Goal: Task Accomplishment & Management: Use online tool/utility

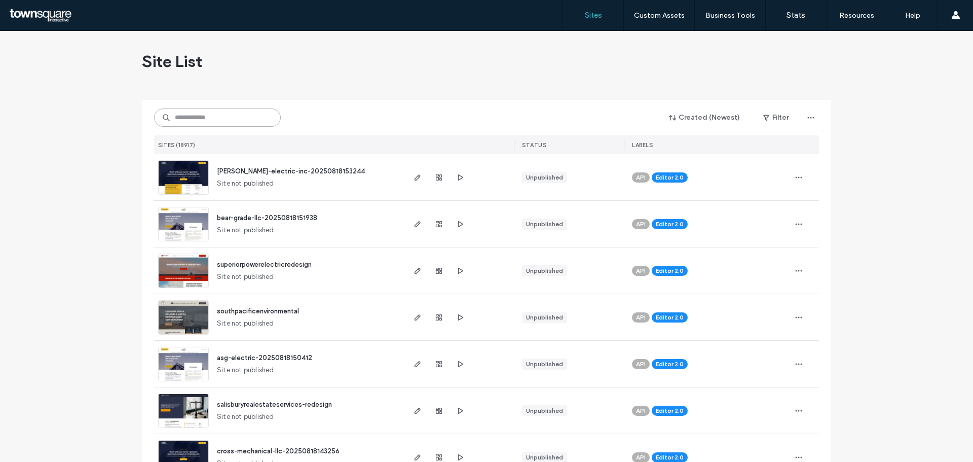
click at [208, 109] on input at bounding box center [217, 117] width 127 height 18
click at [211, 119] on input at bounding box center [217, 117] width 127 height 18
paste input "**********"
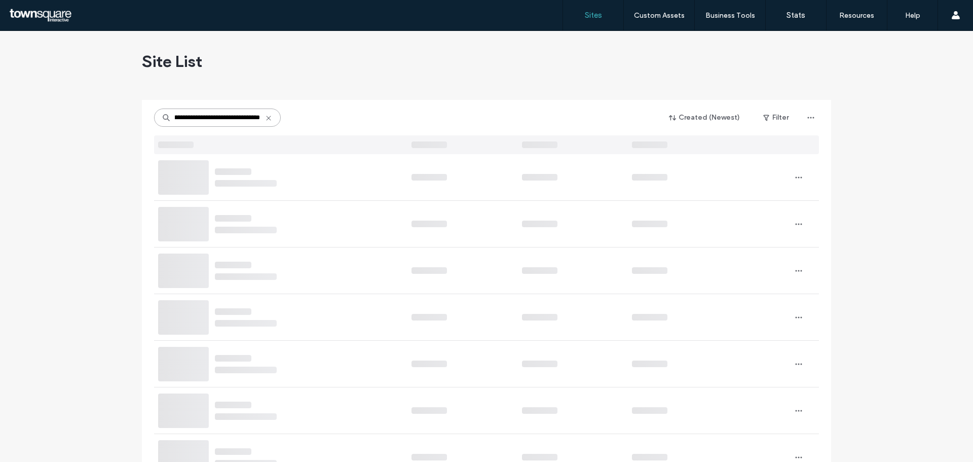
type input "**********"
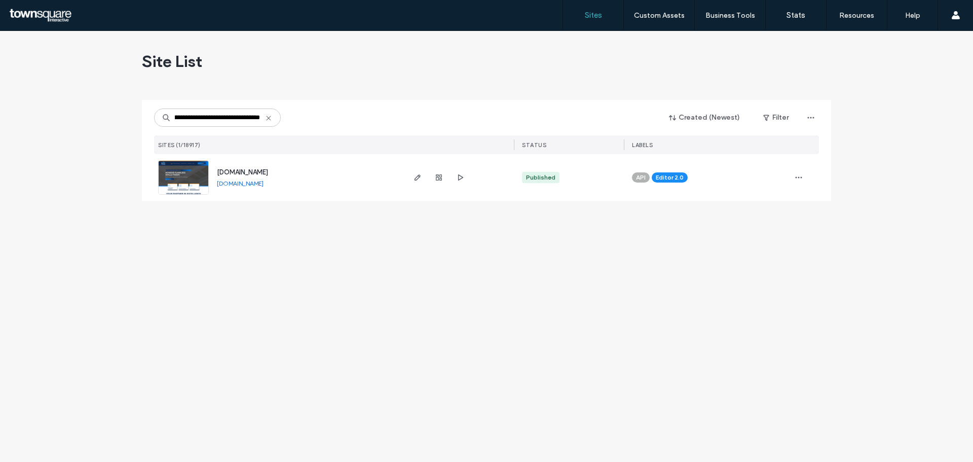
click at [199, 171] on img at bounding box center [184, 195] width 50 height 69
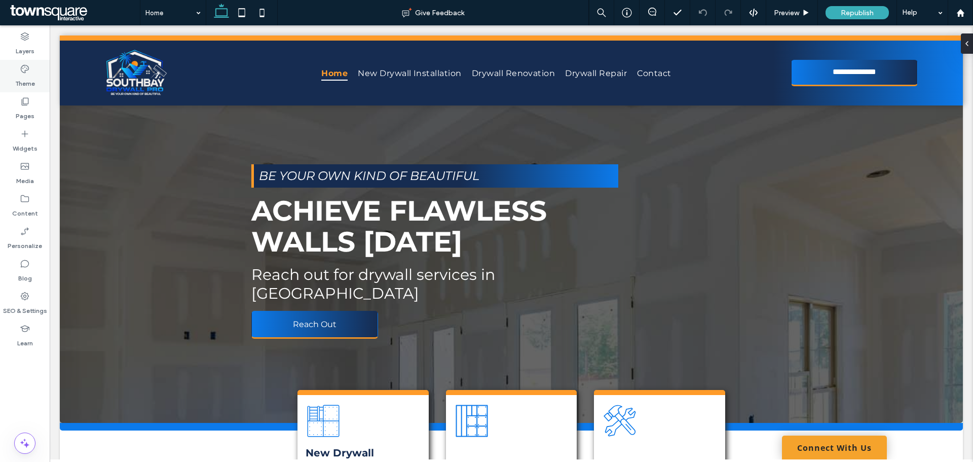
click at [24, 80] on label "Theme" at bounding box center [25, 81] width 20 height 14
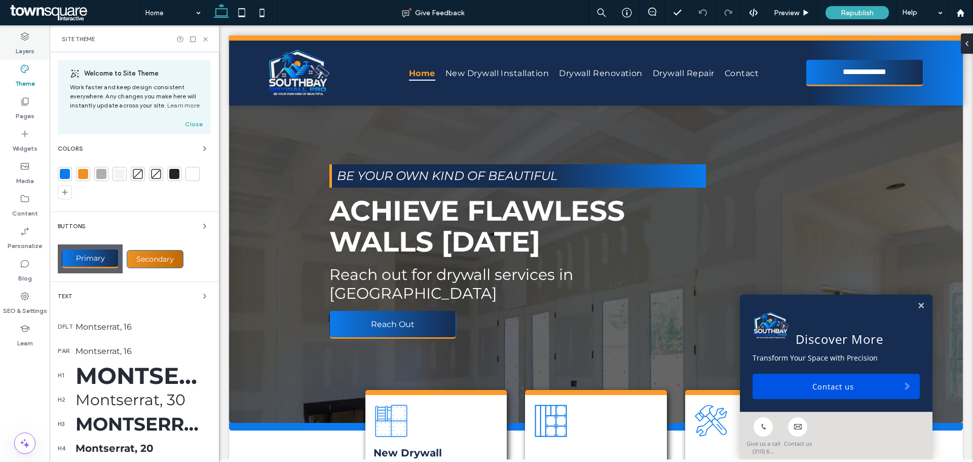
click at [23, 52] on label "Layers" at bounding box center [25, 49] width 19 height 14
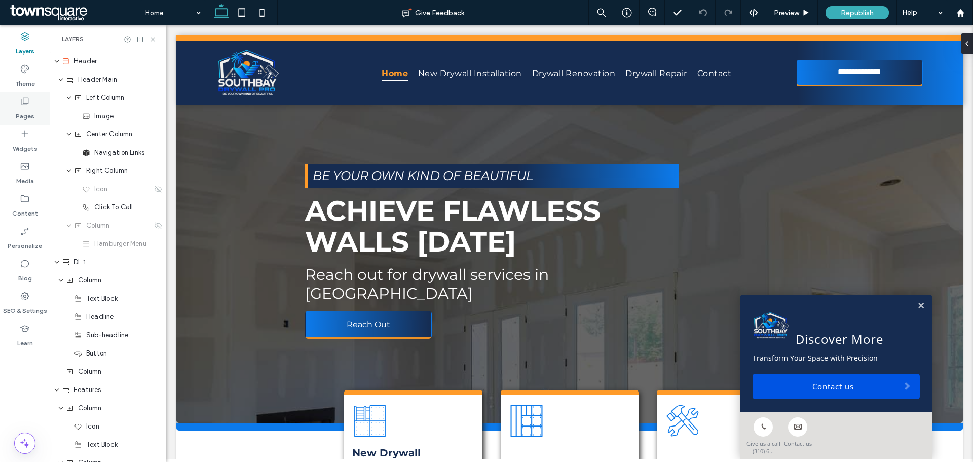
click at [21, 112] on label "Pages" at bounding box center [25, 113] width 19 height 14
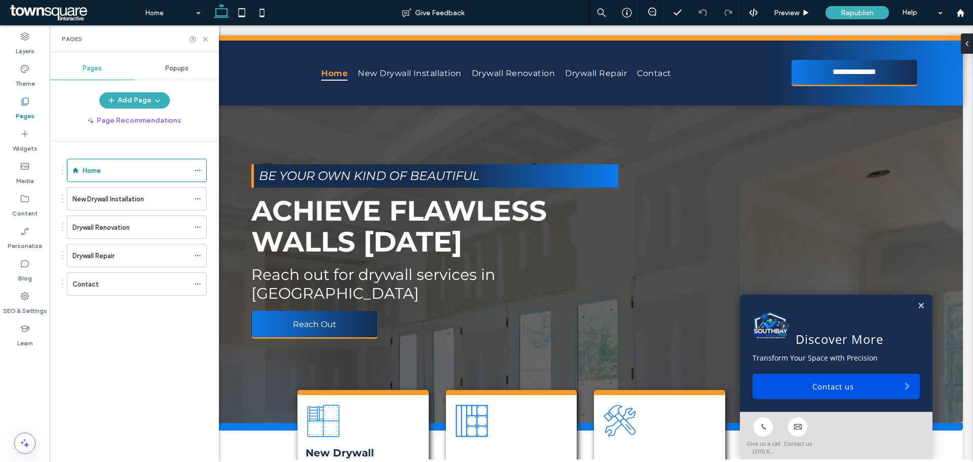
click at [142, 284] on div "Contact" at bounding box center [130, 284] width 117 height 11
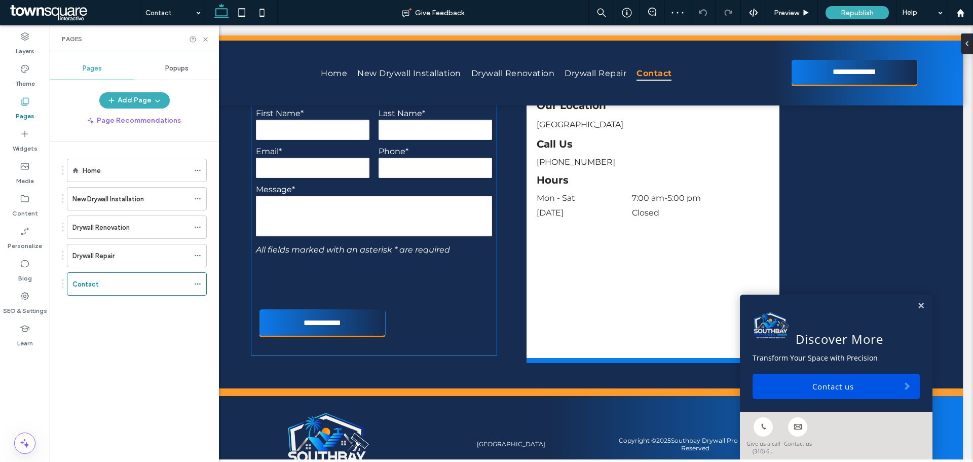
scroll to position [298, 0]
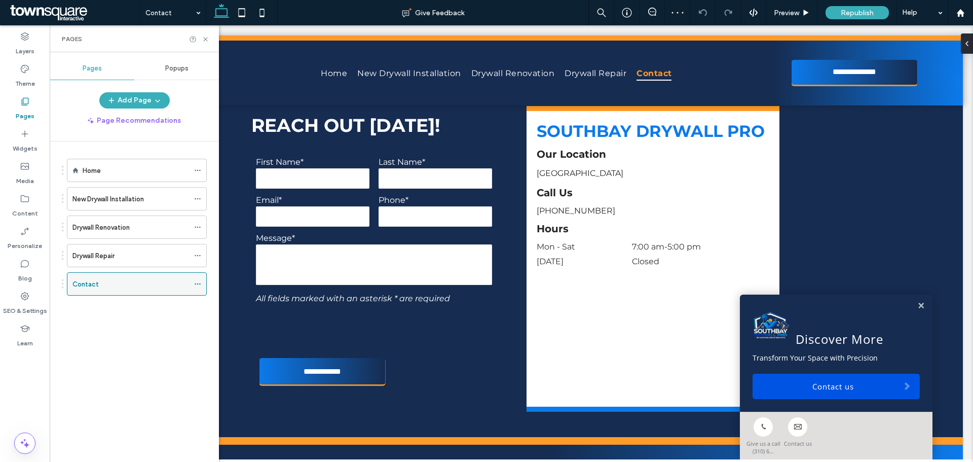
click at [193, 284] on div "Contact" at bounding box center [137, 283] width 140 height 23
click at [196, 283] on icon at bounding box center [197, 283] width 7 height 7
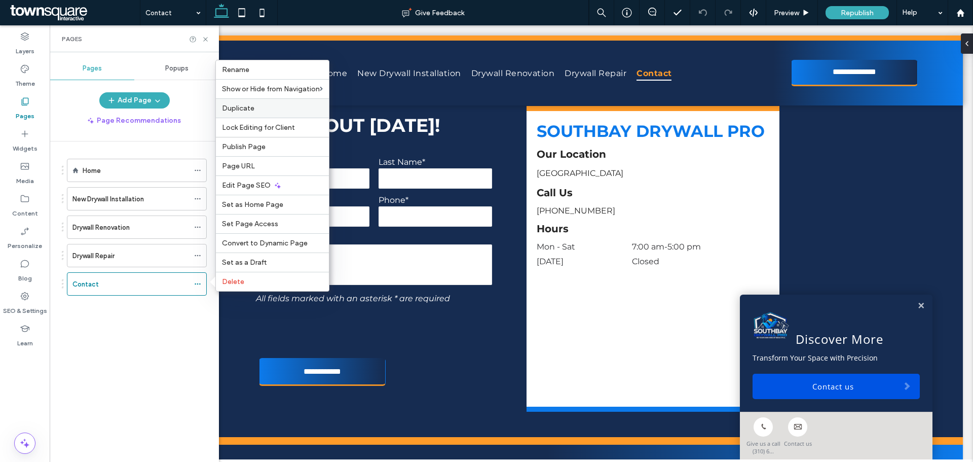
click at [246, 113] on div "Duplicate" at bounding box center [272, 107] width 113 height 19
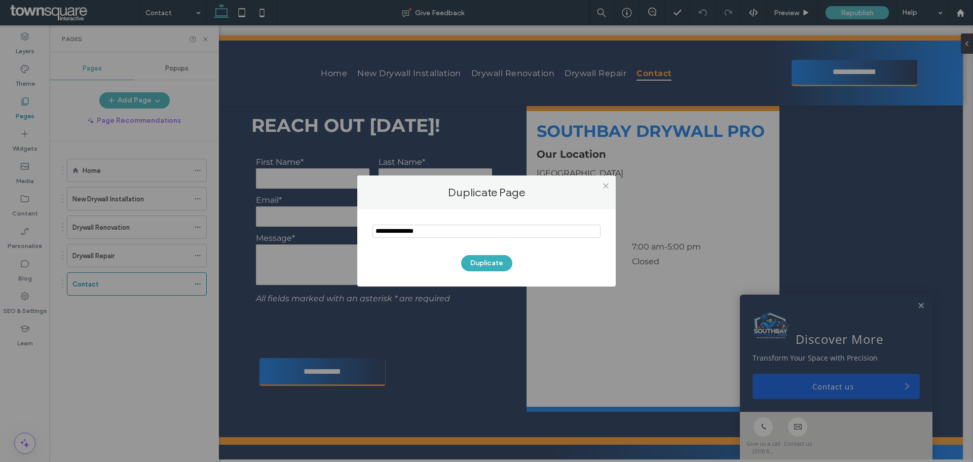
click at [440, 225] on input "notEmpty" at bounding box center [487, 231] width 228 height 13
click at [439, 225] on input "notEmpty" at bounding box center [487, 231] width 228 height 13
click at [437, 226] on input "notEmpty" at bounding box center [487, 231] width 228 height 13
type input "**********"
click at [499, 267] on button "Duplicate" at bounding box center [486, 263] width 51 height 16
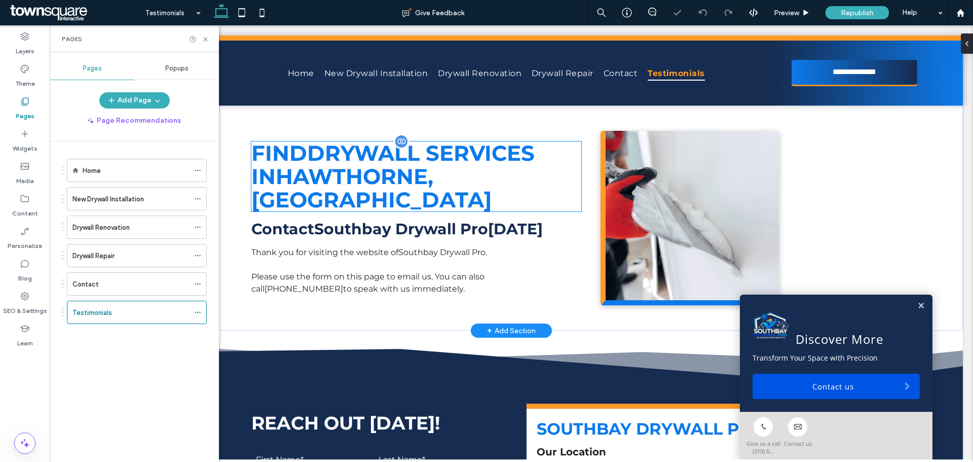
click at [407, 165] on span "drywall services" at bounding box center [421, 153] width 228 height 26
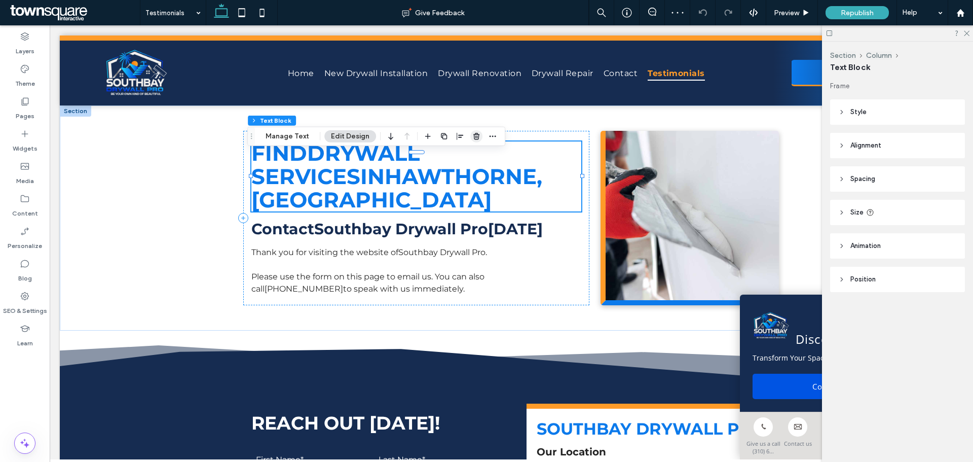
click at [472, 136] on icon "button" at bounding box center [476, 136] width 8 height 8
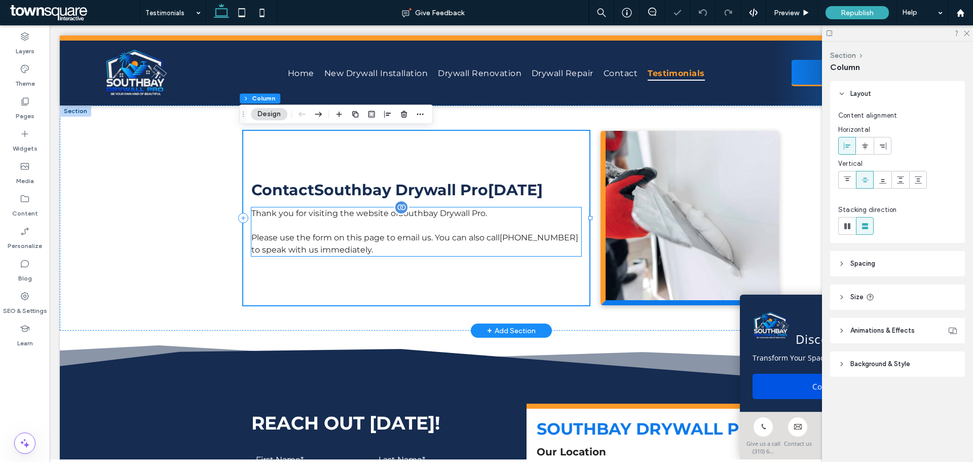
click at [434, 217] on span "Southbay Drywall Pro" at bounding box center [441, 213] width 87 height 10
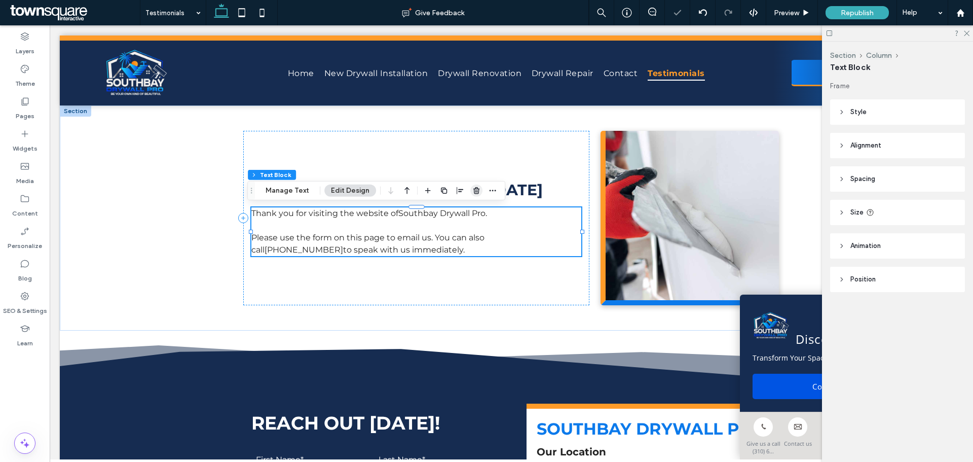
click at [472, 191] on icon "button" at bounding box center [476, 191] width 8 height 8
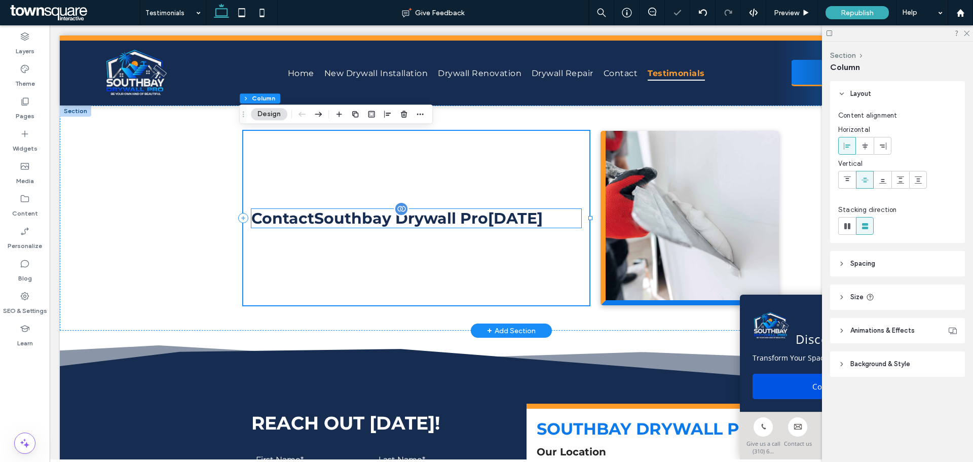
click at [455, 217] on span "Southbay Drywall Pro" at bounding box center [401, 218] width 174 height 19
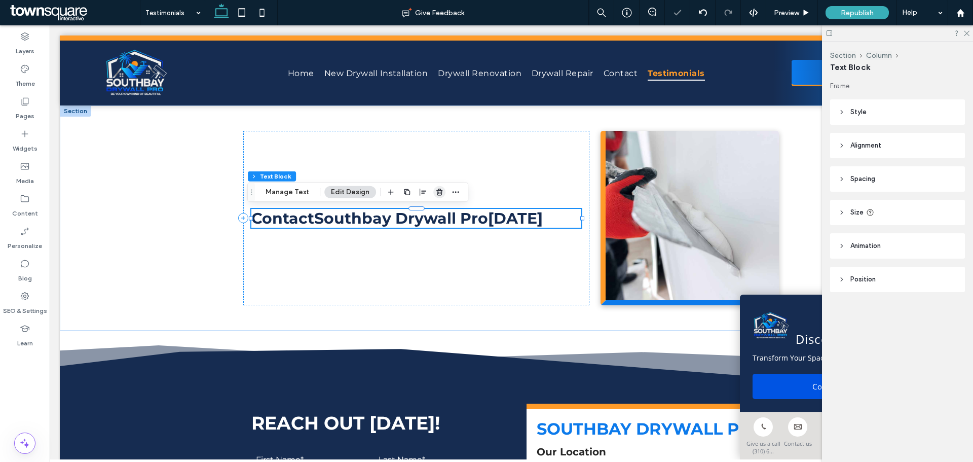
click at [437, 191] on use "button" at bounding box center [439, 192] width 6 height 7
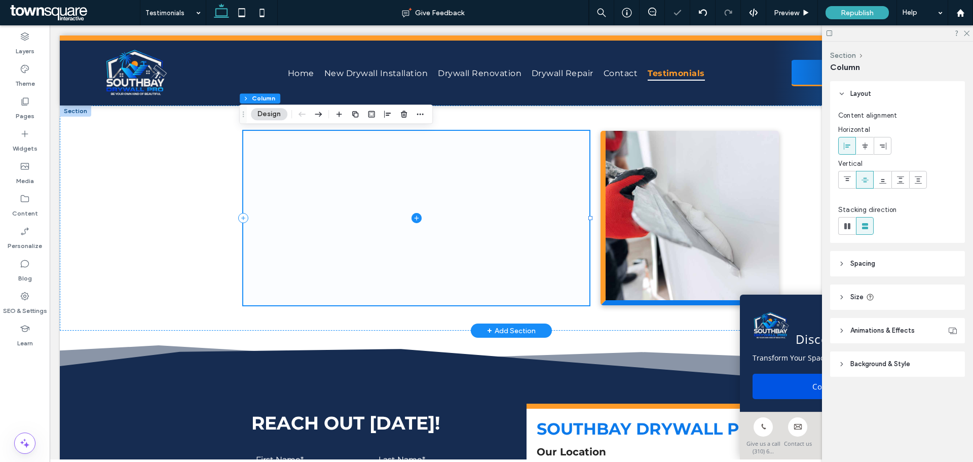
click at [463, 177] on span at bounding box center [416, 218] width 346 height 174
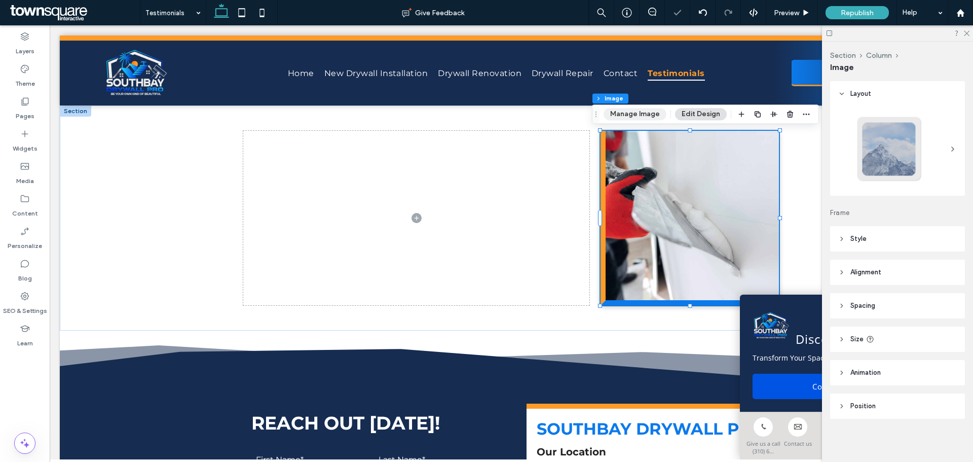
click at [636, 112] on button "Manage Image" at bounding box center [635, 114] width 63 height 12
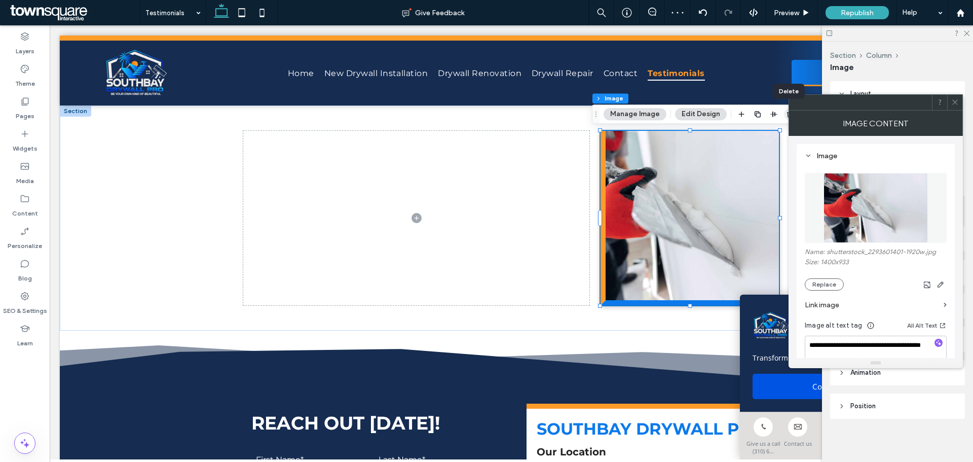
drag, startPoint x: 784, startPoint y: 120, endPoint x: 735, endPoint y: 92, distance: 56.5
click at [784, 120] on span "button" at bounding box center [790, 114] width 12 height 12
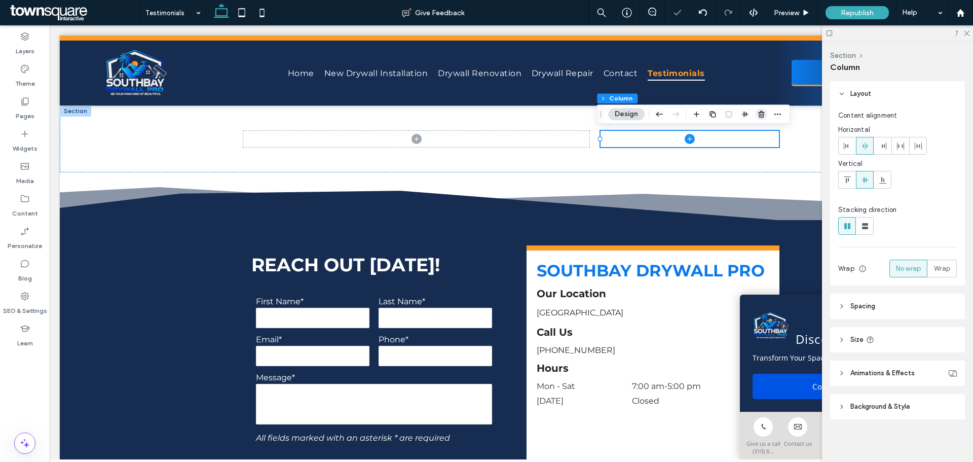
drag, startPoint x: 761, startPoint y: 114, endPoint x: 711, endPoint y: 90, distance: 55.8
click at [761, 114] on icon "button" at bounding box center [761, 114] width 8 height 8
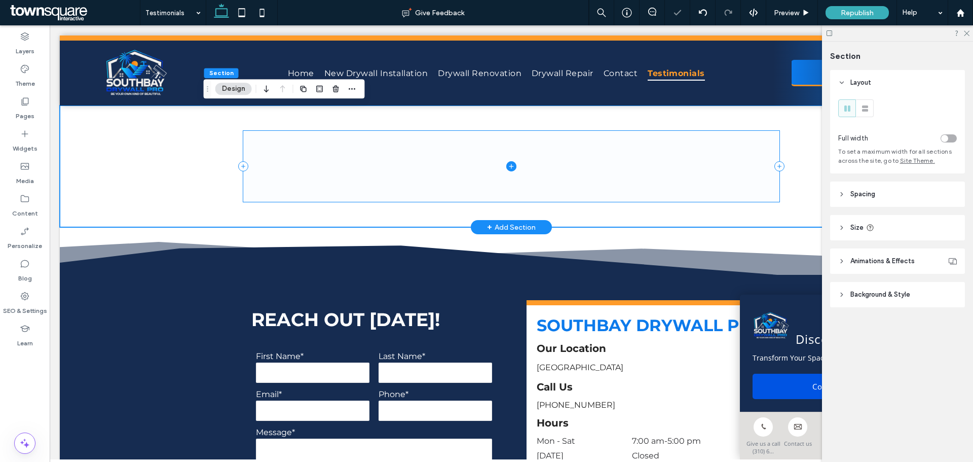
click at [525, 159] on span at bounding box center [511, 166] width 536 height 71
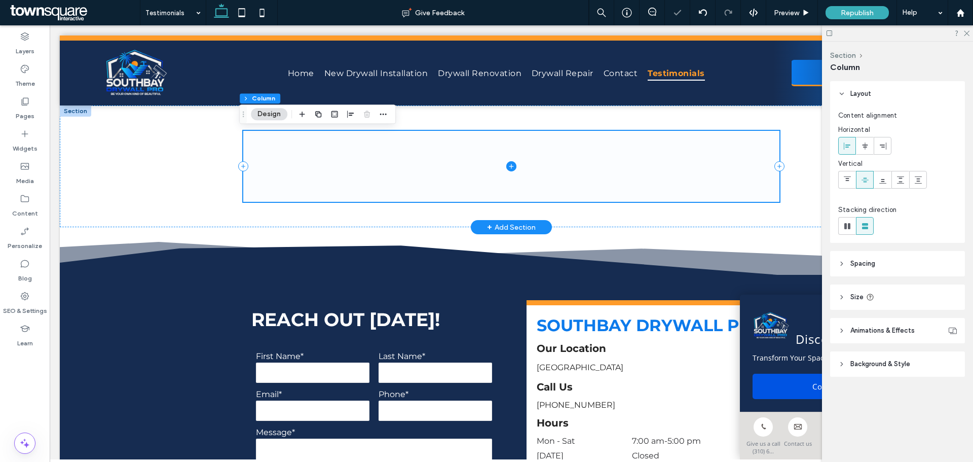
click at [366, 157] on span at bounding box center [511, 166] width 536 height 71
click at [241, 166] on icon at bounding box center [243, 166] width 4 height 1
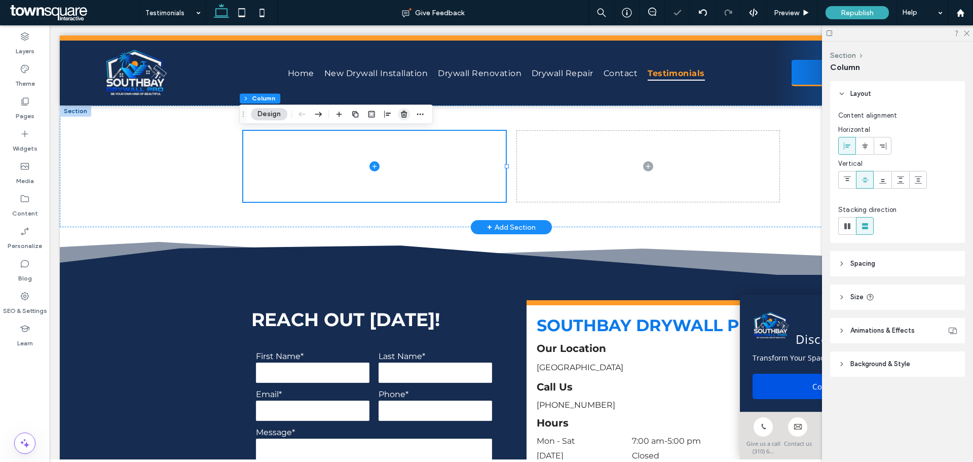
click at [404, 115] on use "button" at bounding box center [404, 114] width 6 height 7
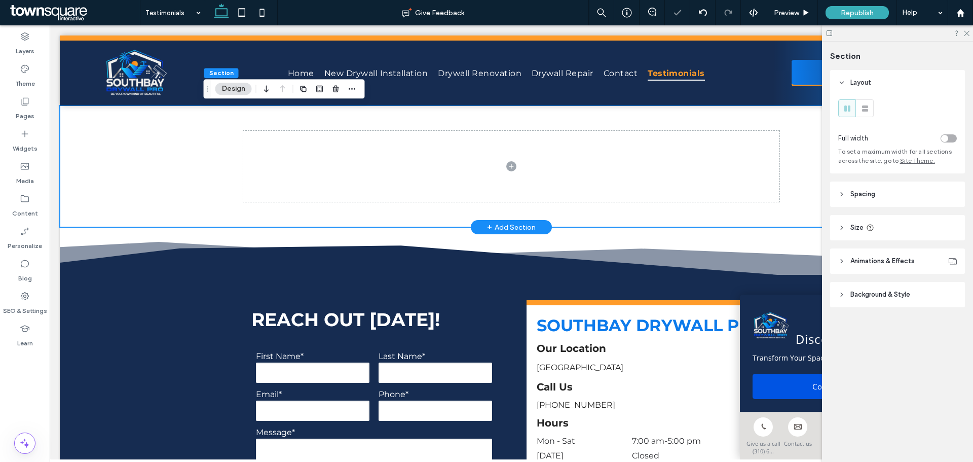
click at [234, 168] on div at bounding box center [511, 166] width 608 height 122
drag, startPoint x: 240, startPoint y: 164, endPoint x: 272, endPoint y: 158, distance: 33.1
click at [240, 165] on icon at bounding box center [243, 166] width 10 height 10
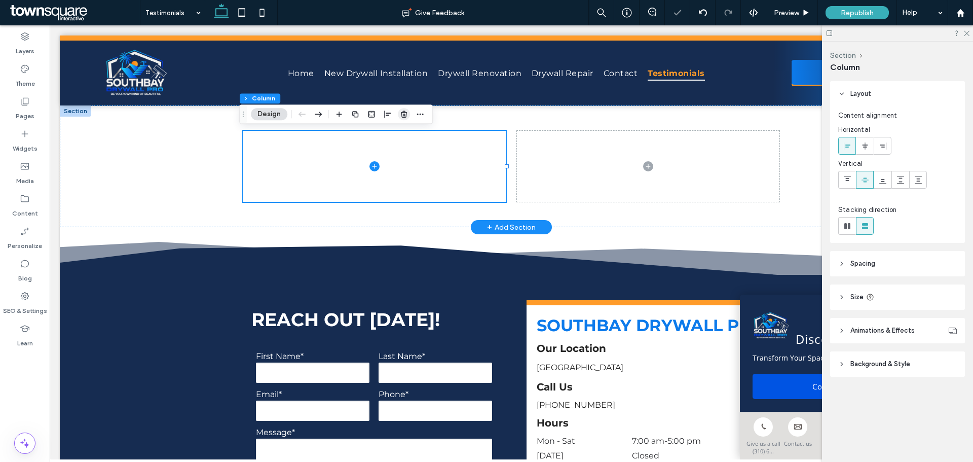
click at [407, 115] on icon "button" at bounding box center [404, 114] width 8 height 8
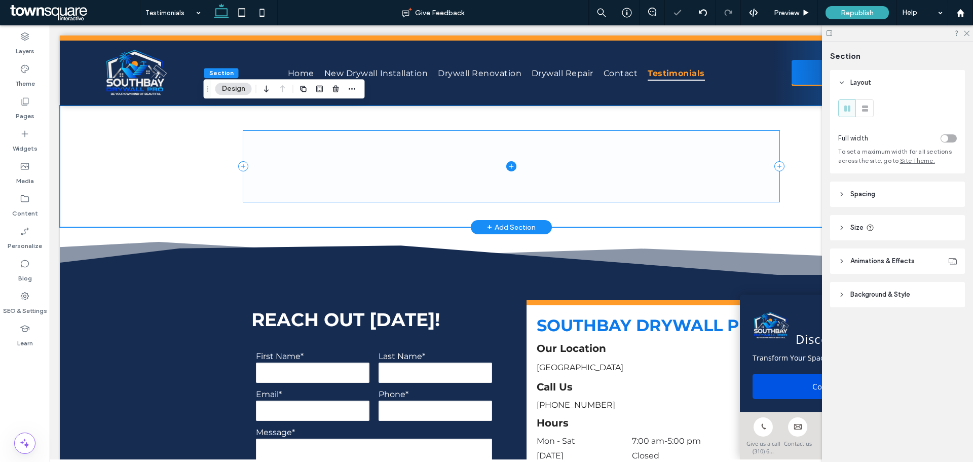
click at [240, 164] on icon at bounding box center [243, 166] width 10 height 10
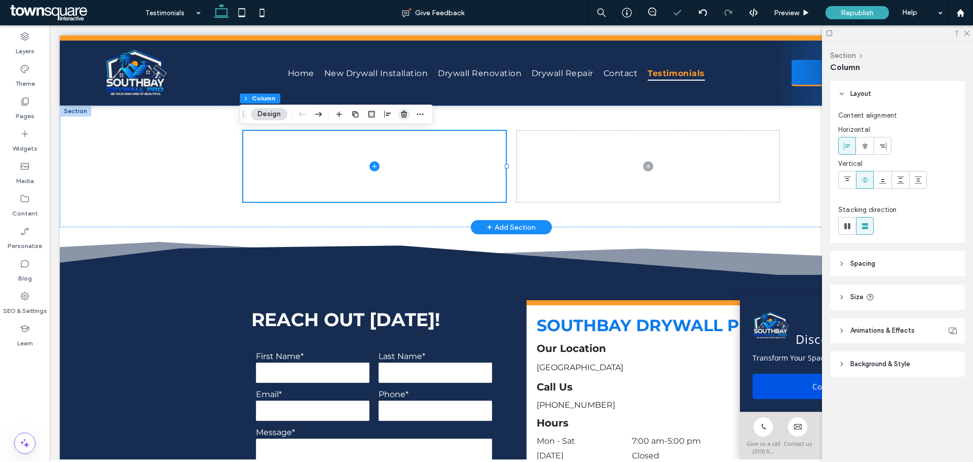
drag, startPoint x: 403, startPoint y: 114, endPoint x: 353, endPoint y: 89, distance: 55.5
click at [403, 114] on icon "button" at bounding box center [404, 114] width 8 height 8
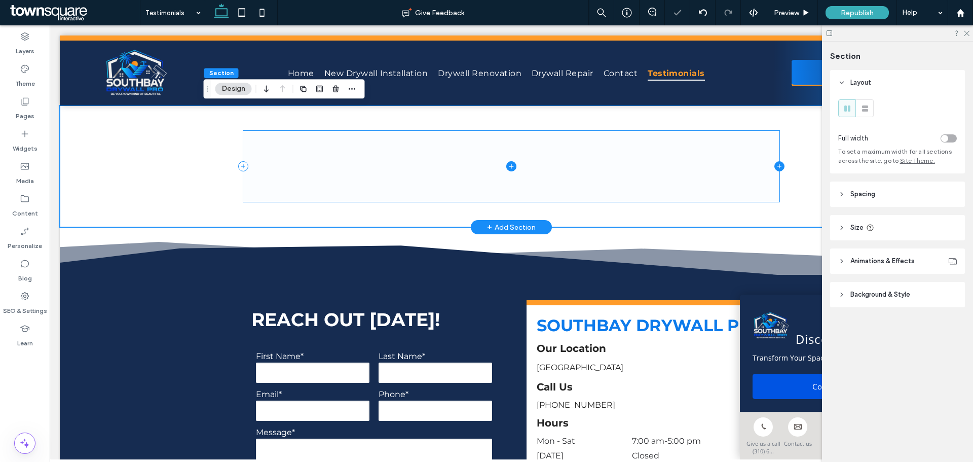
click at [780, 166] on icon at bounding box center [780, 166] width 10 height 10
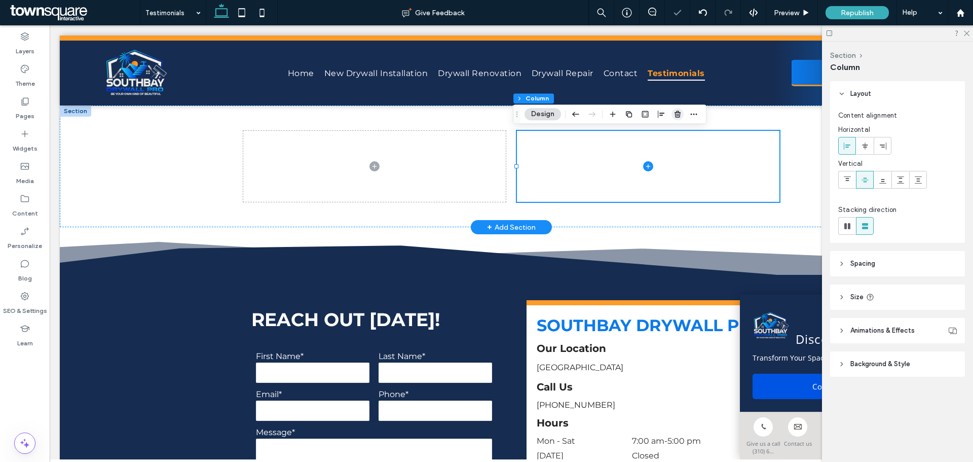
click at [677, 114] on use "button" at bounding box center [678, 114] width 6 height 7
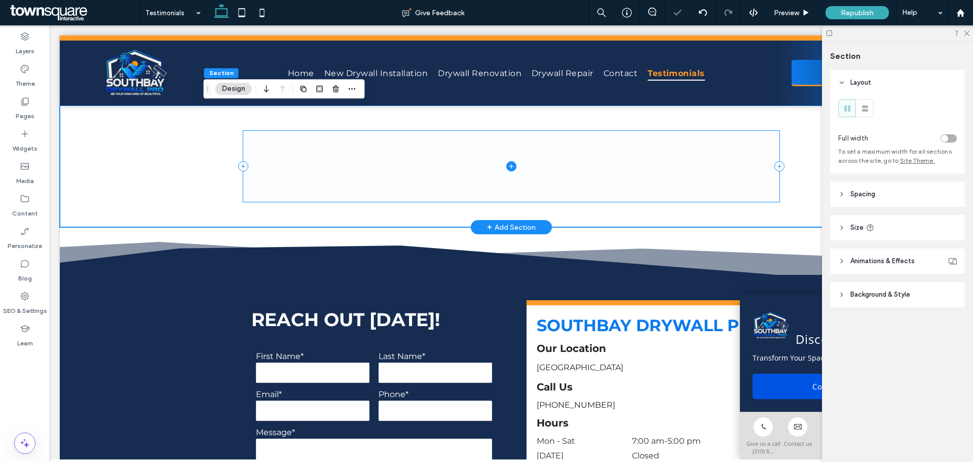
click at [447, 132] on span at bounding box center [511, 166] width 536 height 71
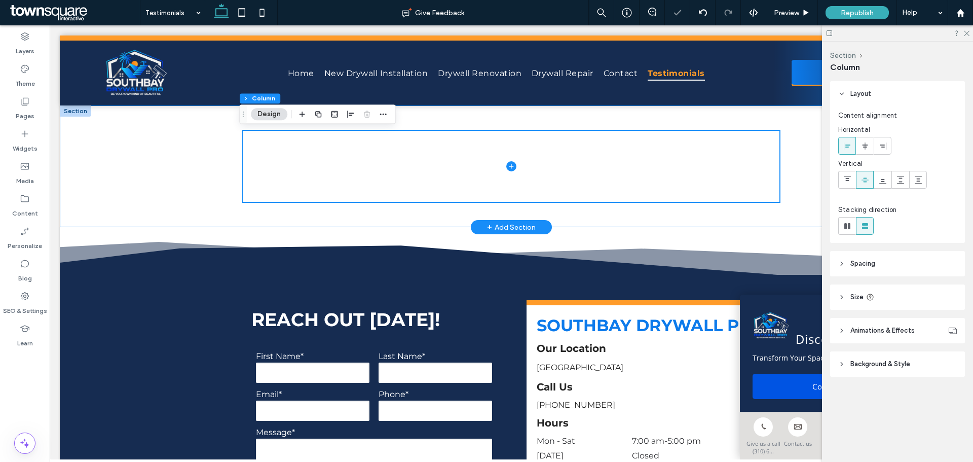
click at [167, 165] on div at bounding box center [511, 166] width 903 height 122
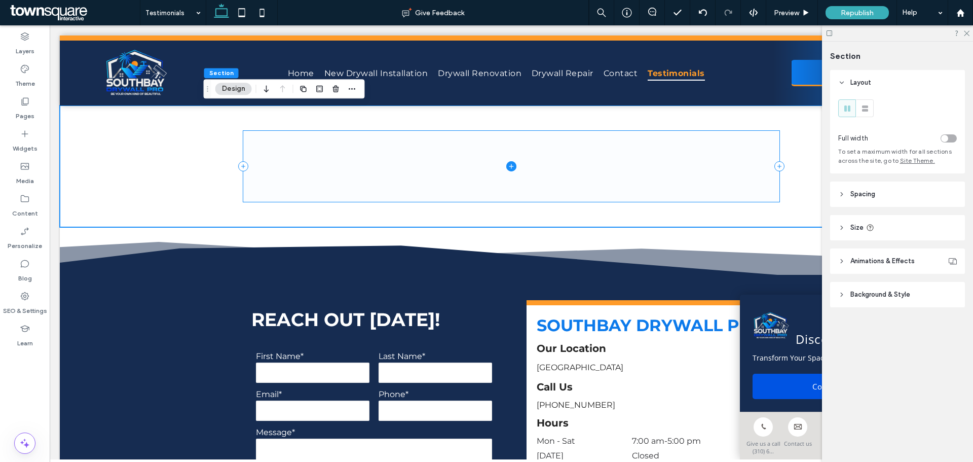
drag, startPoint x: 373, startPoint y: 199, endPoint x: 378, endPoint y: 193, distance: 7.5
click at [379, 193] on span at bounding box center [511, 166] width 536 height 71
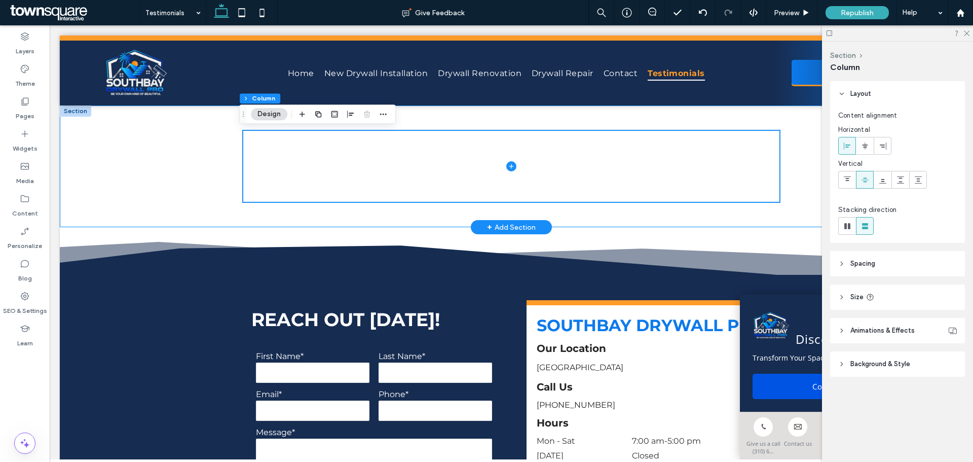
click at [162, 172] on div at bounding box center [511, 166] width 903 height 122
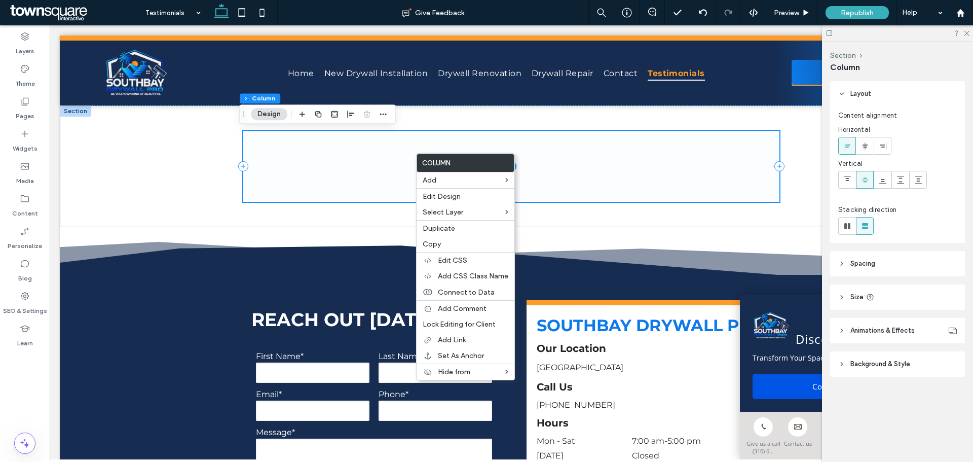
click at [321, 175] on span at bounding box center [511, 166] width 536 height 71
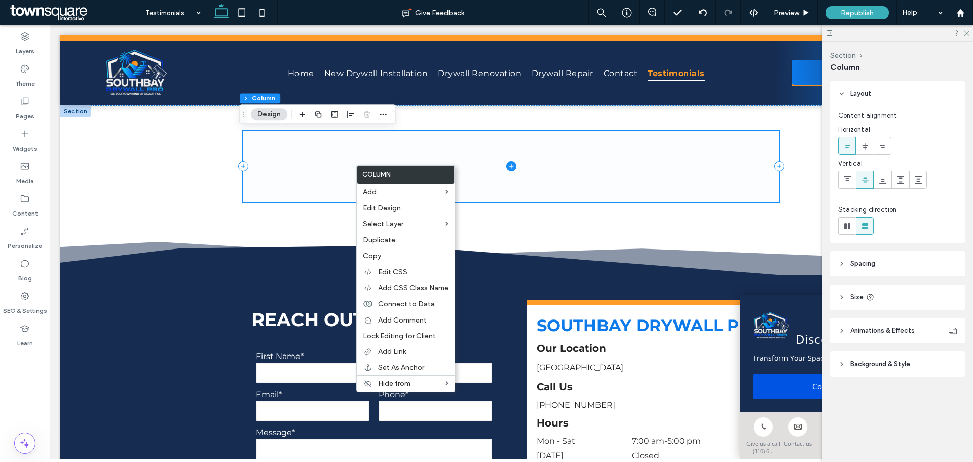
click at [297, 161] on span at bounding box center [511, 166] width 536 height 71
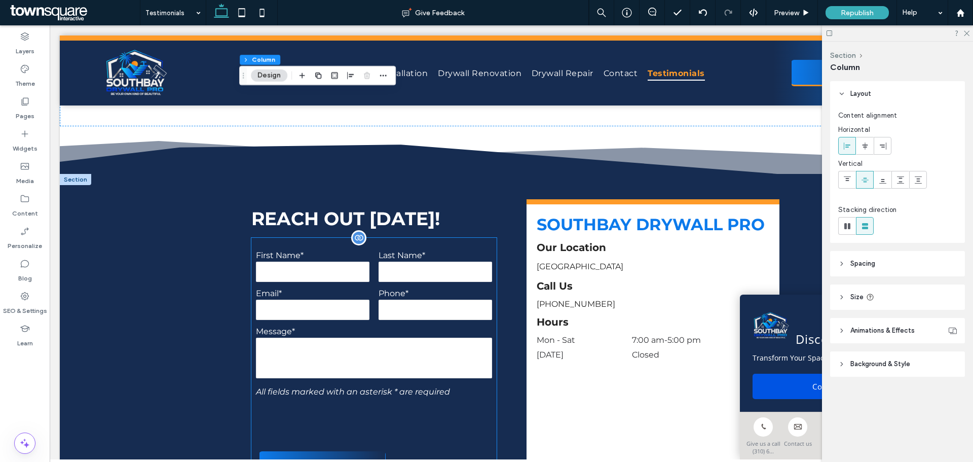
scroll to position [101, 0]
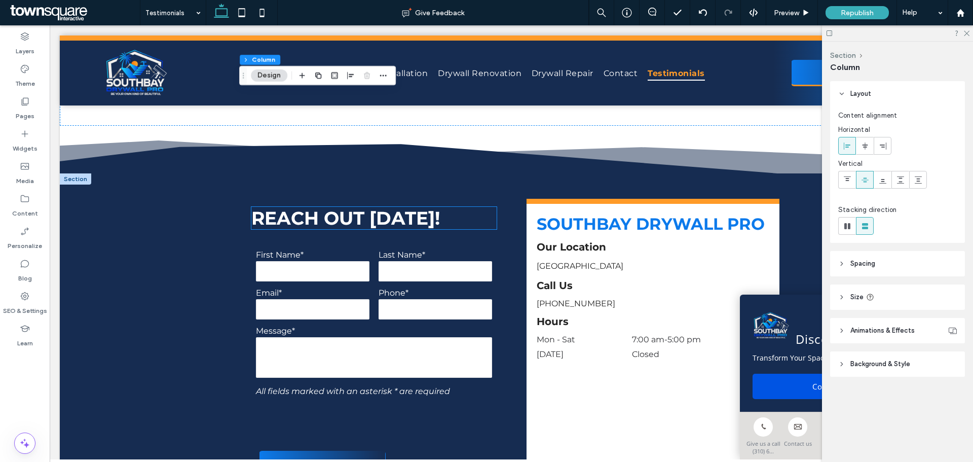
click at [318, 223] on span "Reach Out [DATE]!" at bounding box center [345, 218] width 189 height 22
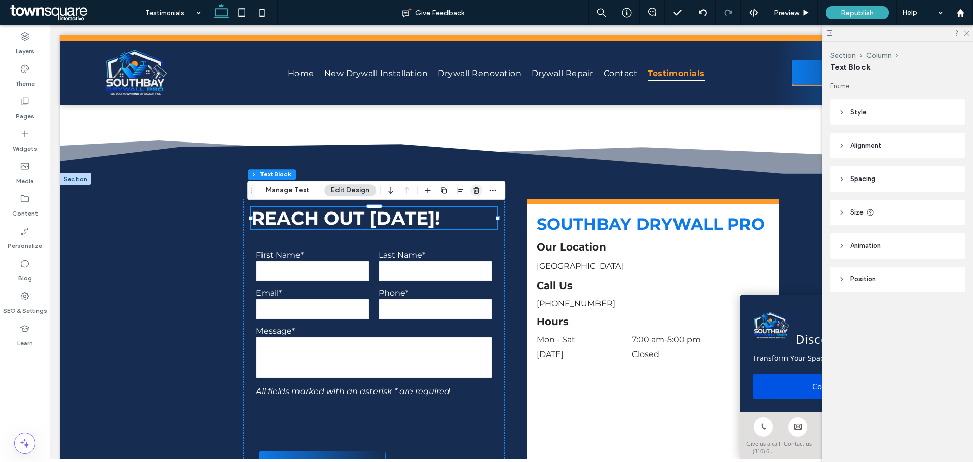
drag, startPoint x: 475, startPoint y: 191, endPoint x: 426, endPoint y: 167, distance: 54.6
click at [475, 191] on use "button" at bounding box center [476, 190] width 6 height 7
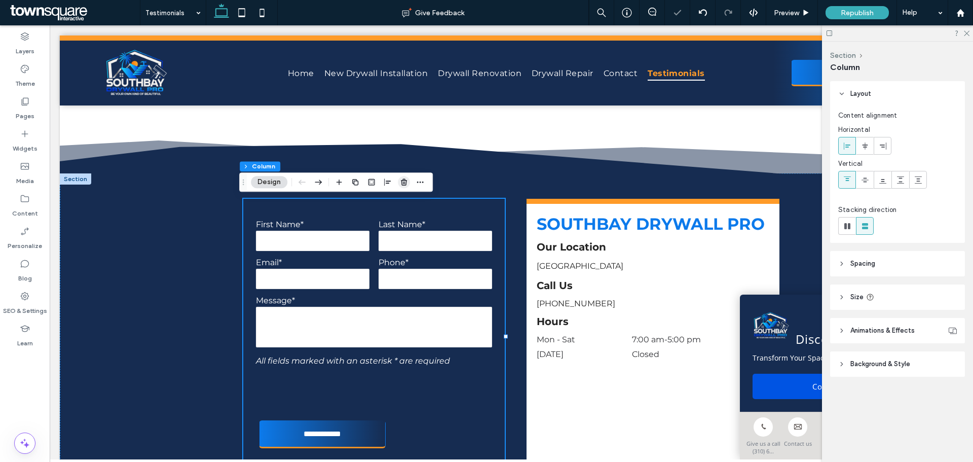
drag, startPoint x: 403, startPoint y: 183, endPoint x: 354, endPoint y: 161, distance: 53.1
click at [403, 183] on icon "button" at bounding box center [404, 182] width 8 height 8
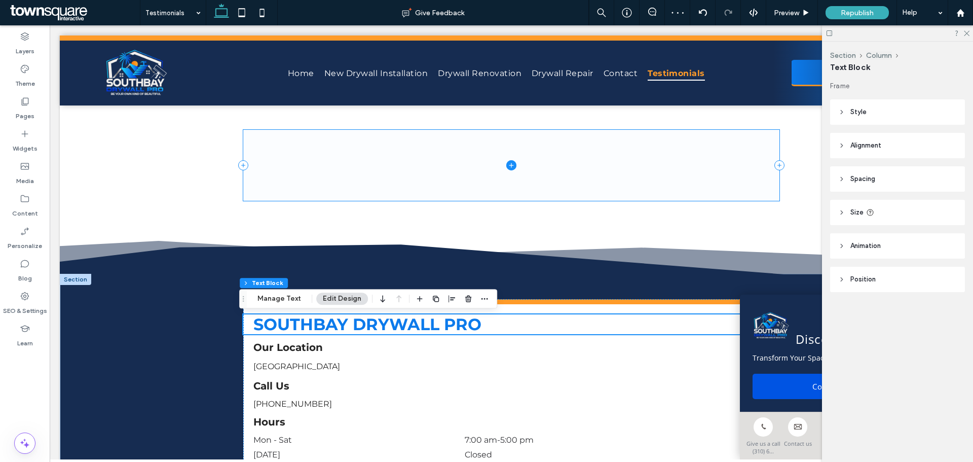
scroll to position [0, 0]
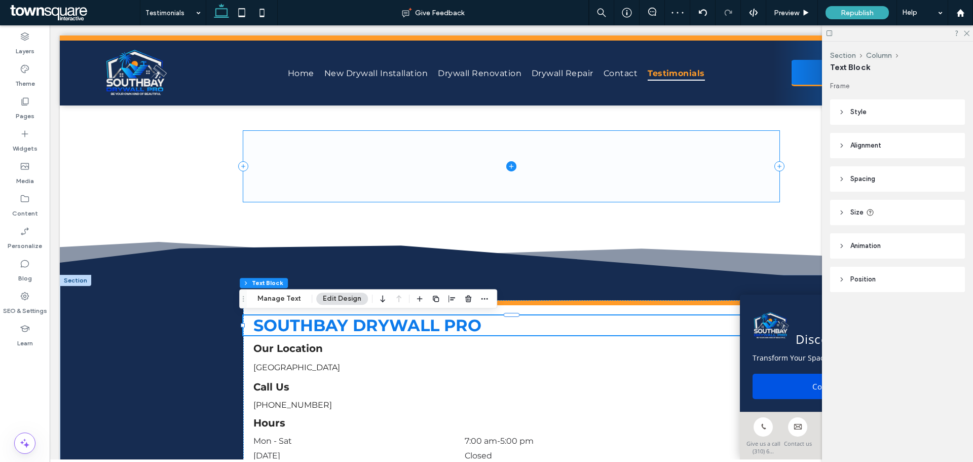
click at [403, 174] on span at bounding box center [511, 166] width 536 height 71
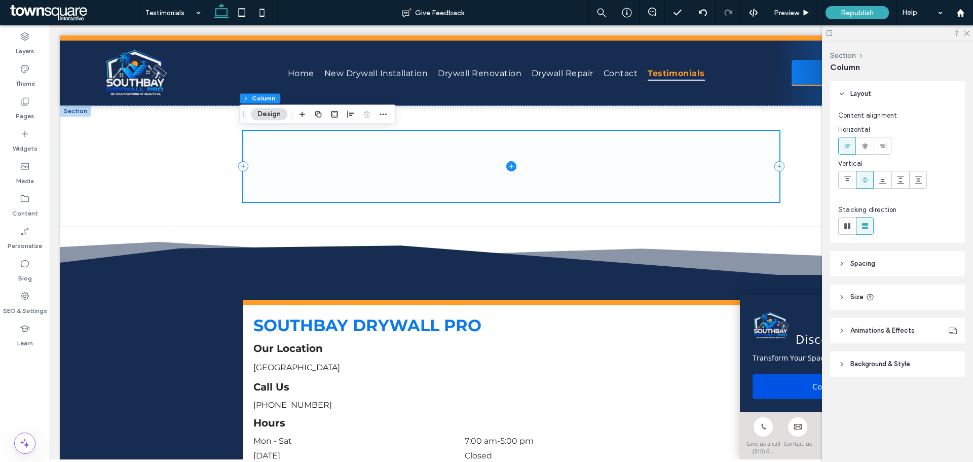
click at [315, 175] on span at bounding box center [511, 166] width 536 height 71
click at [139, 182] on div at bounding box center [511, 166] width 903 height 122
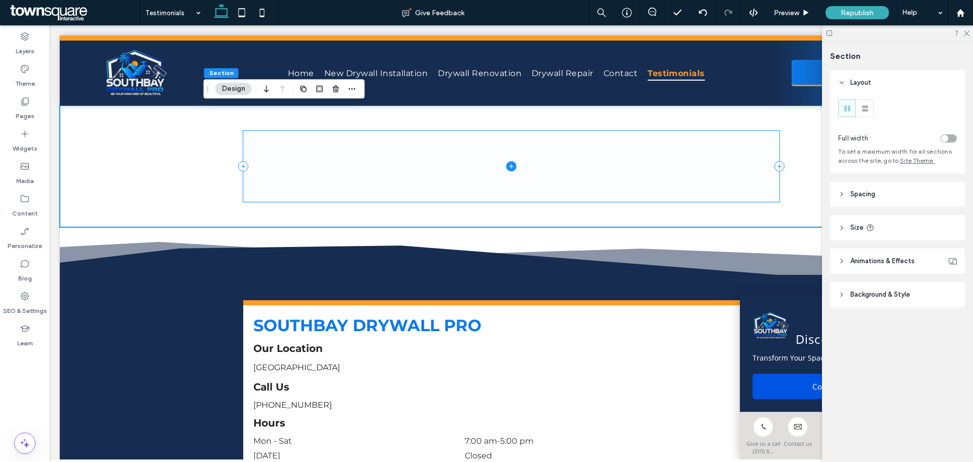
click at [394, 163] on span at bounding box center [511, 166] width 536 height 71
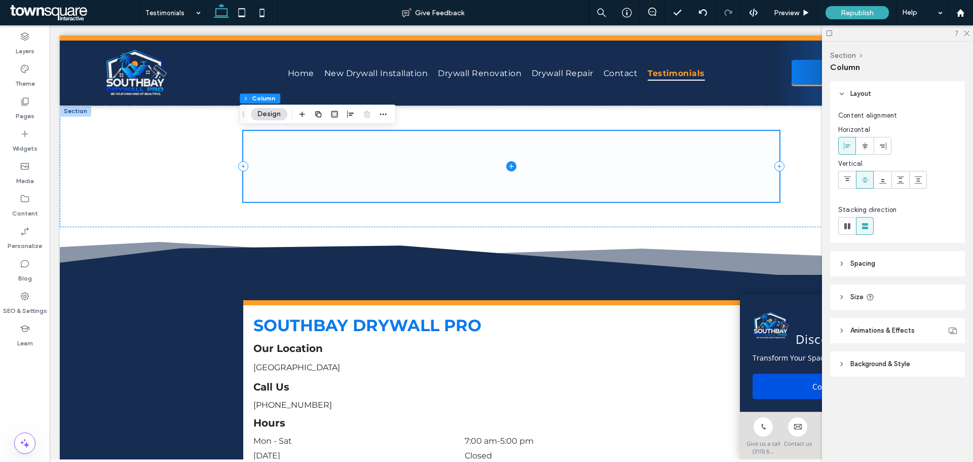
click at [506, 165] on icon at bounding box center [511, 166] width 10 height 10
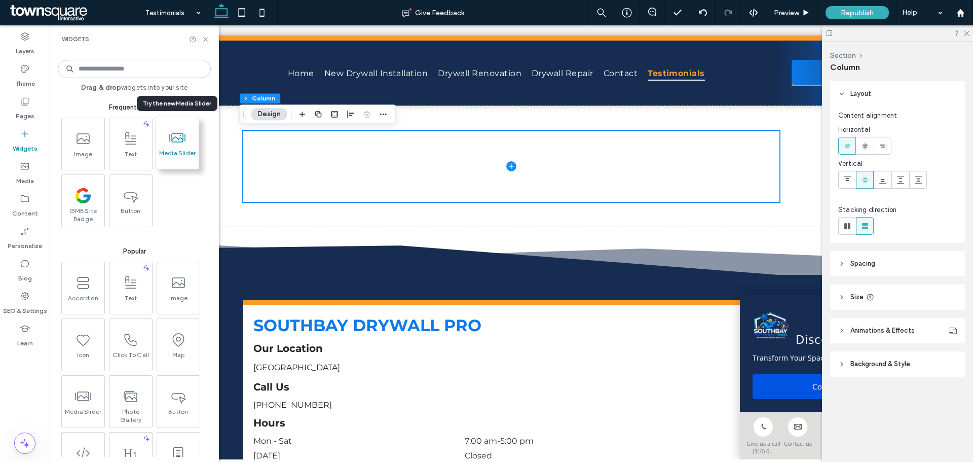
click at [177, 159] on span "Media Slider" at bounding box center [177, 156] width 43 height 14
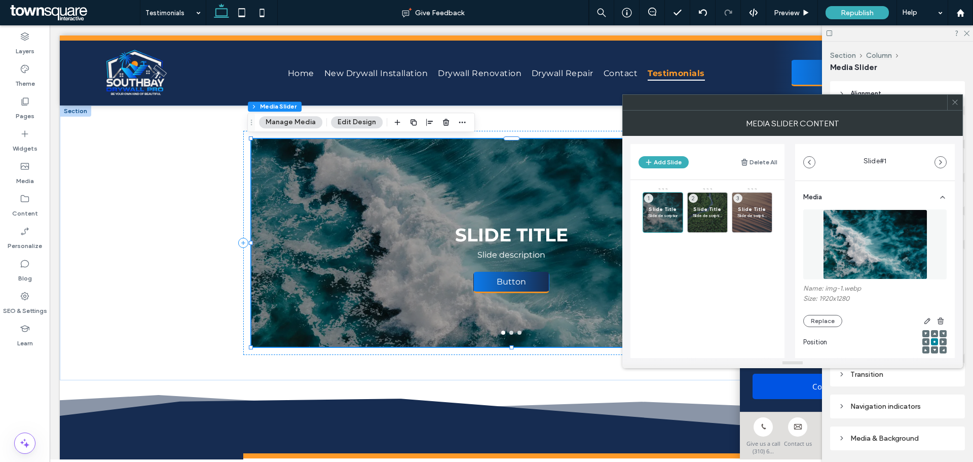
click at [956, 103] on icon at bounding box center [956, 102] width 8 height 8
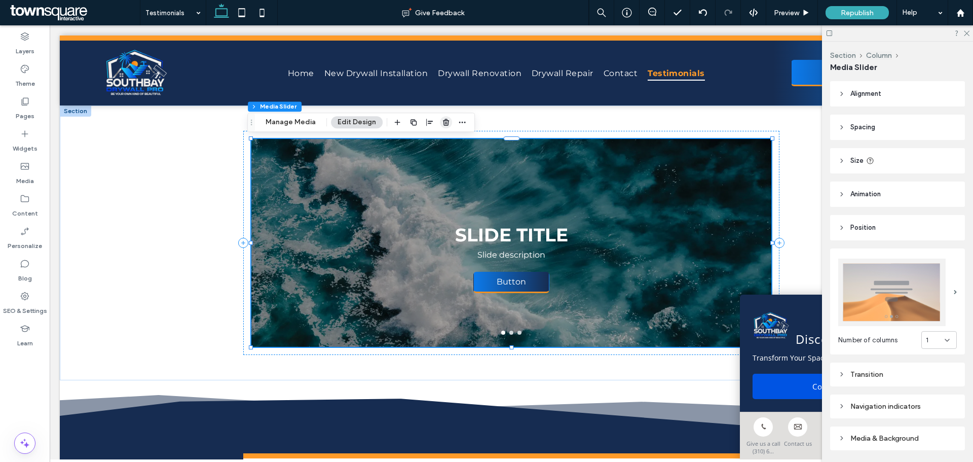
click at [449, 122] on span "button" at bounding box center [446, 122] width 12 height 12
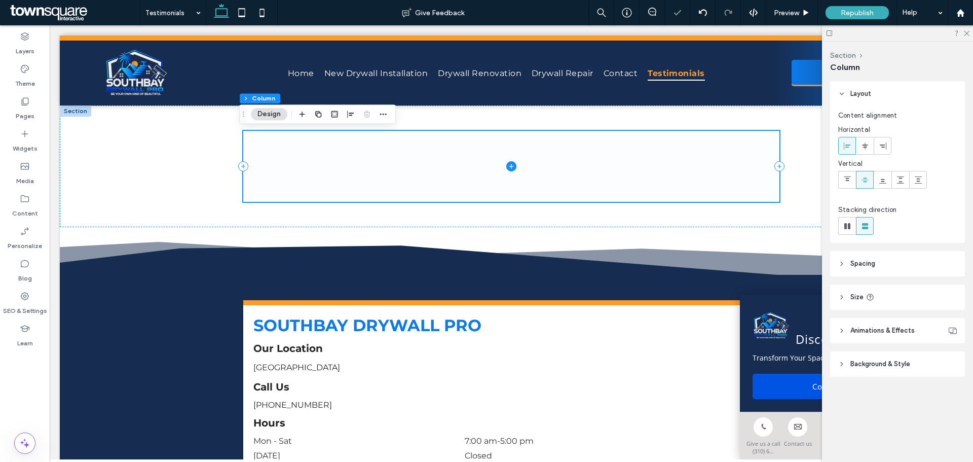
click at [392, 156] on span at bounding box center [511, 166] width 536 height 71
click at [287, 138] on span at bounding box center [511, 166] width 536 height 71
click at [23, 80] on label "Theme" at bounding box center [25, 81] width 20 height 14
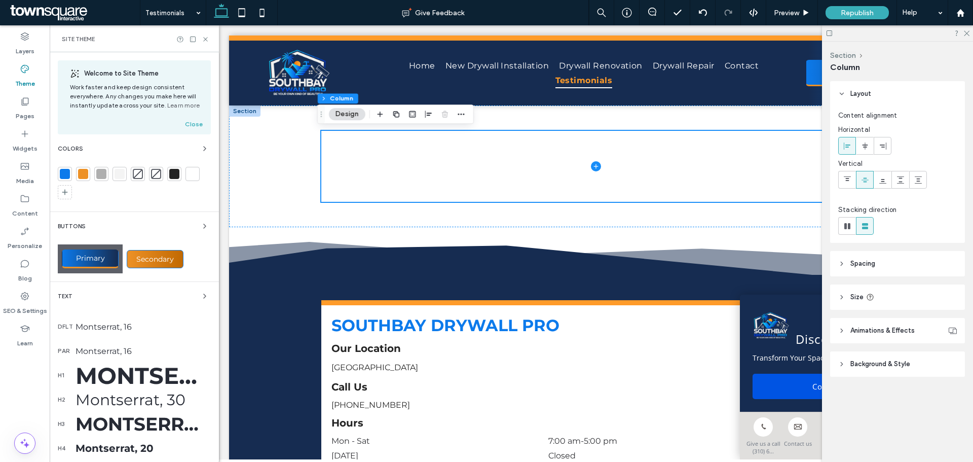
click at [23, 80] on label "Theme" at bounding box center [25, 81] width 20 height 14
click at [274, 149] on div at bounding box center [596, 166] width 734 height 122
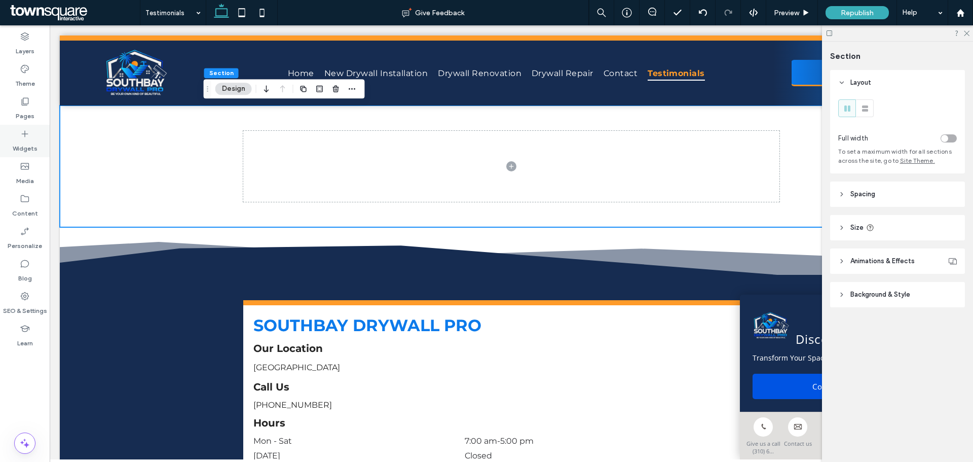
click at [24, 144] on label "Widgets" at bounding box center [25, 146] width 25 height 14
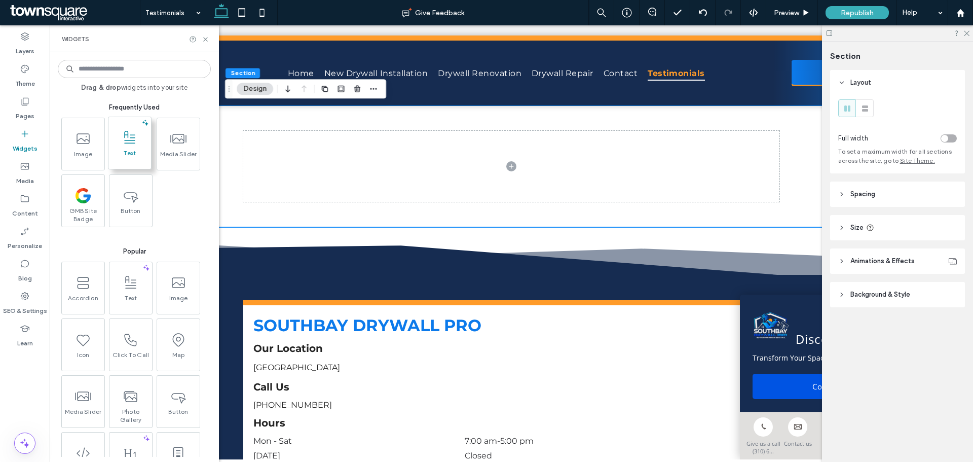
click at [141, 151] on span "Text" at bounding box center [129, 156] width 43 height 14
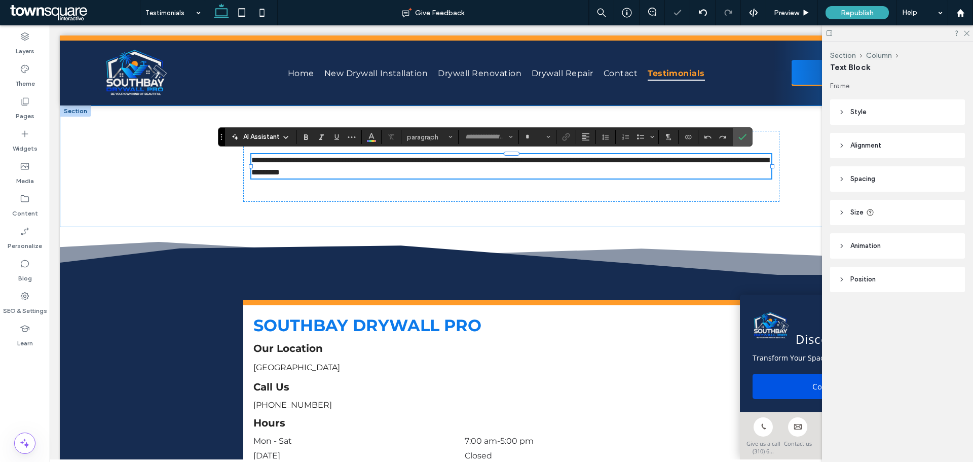
type input "**********"
type input "**"
click at [634, 194] on div "**********" at bounding box center [511, 166] width 536 height 71
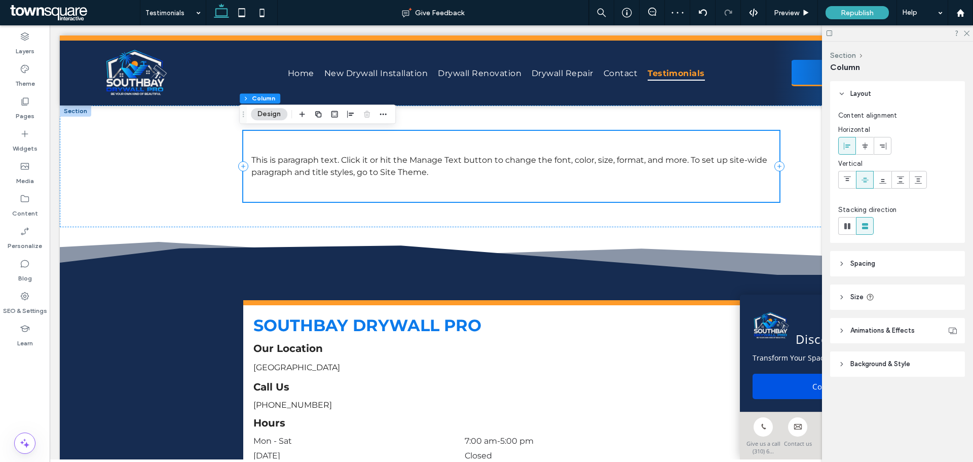
click at [594, 176] on p "This is paragraph text. Click it or hit the Manage Text button to change the fo…" at bounding box center [511, 166] width 520 height 24
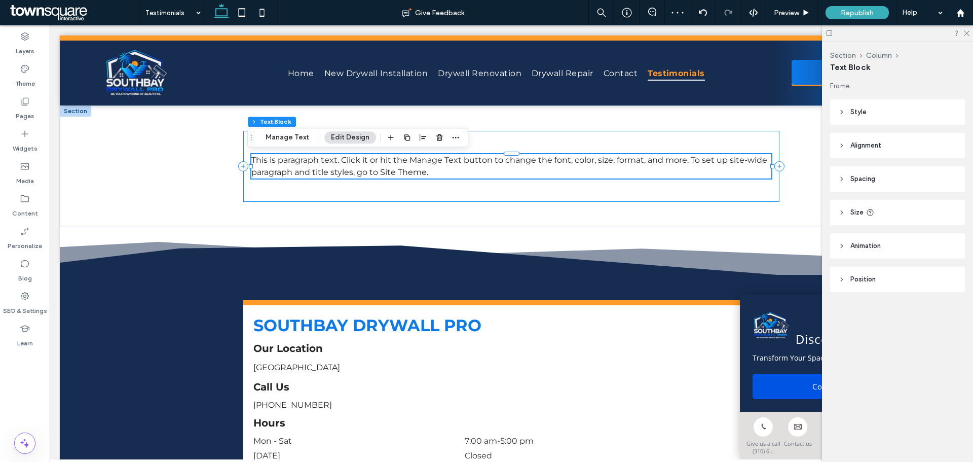
click at [496, 185] on div "This is paragraph text. Click it or hit the Manage Text button to change the fo…" at bounding box center [511, 166] width 536 height 71
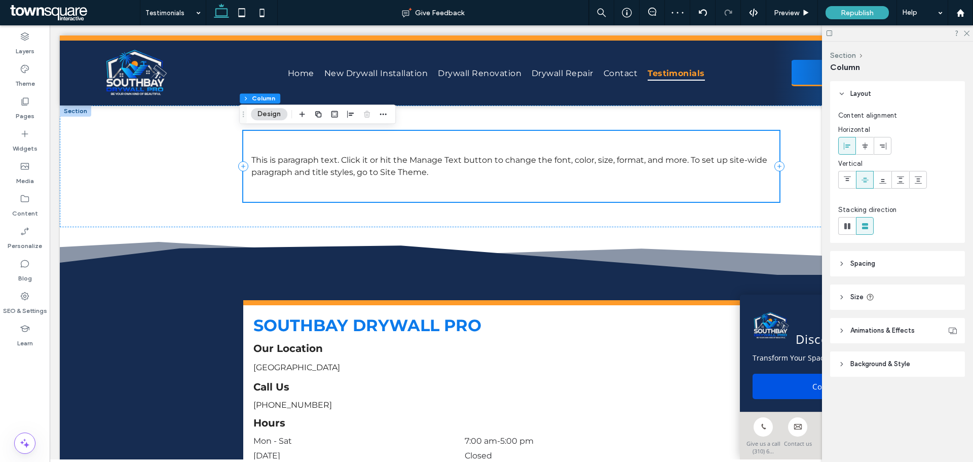
click at [477, 193] on div "This is paragraph text. Click it or hit the Manage Text button to change the fo…" at bounding box center [511, 166] width 536 height 71
click at [316, 116] on icon "button" at bounding box center [318, 114] width 8 height 8
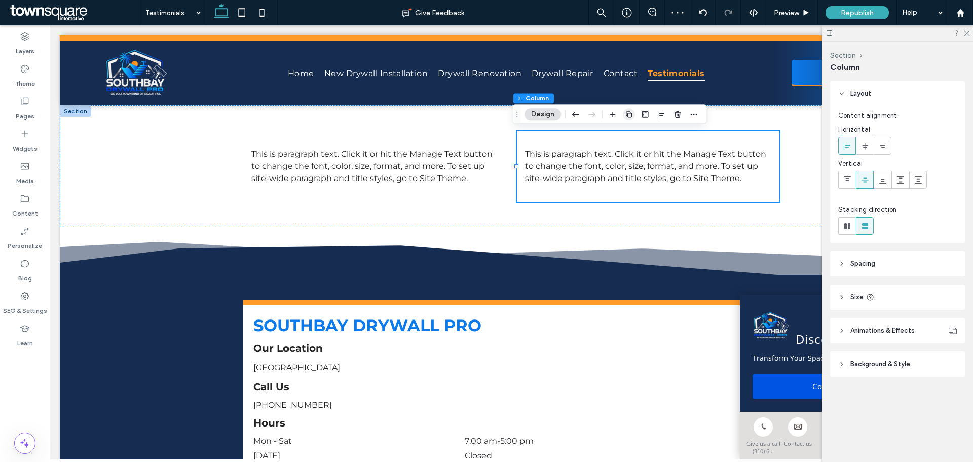
click at [626, 116] on icon "button" at bounding box center [629, 114] width 8 height 8
type input "**"
type input "***"
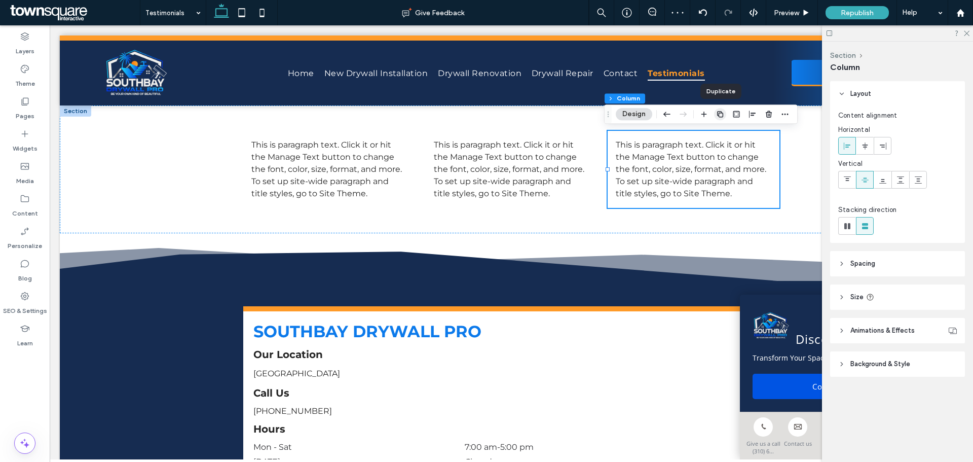
click at [721, 113] on use "button" at bounding box center [720, 114] width 6 height 6
type input "**"
type input "*****"
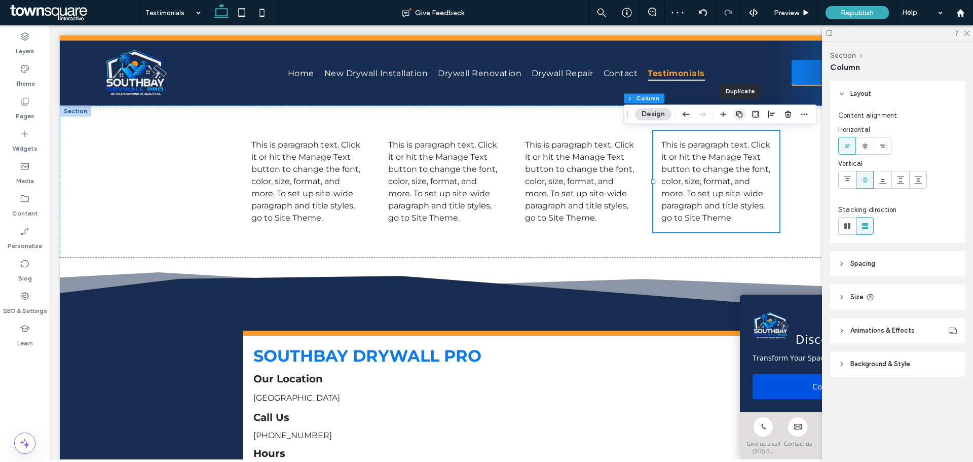
click at [737, 114] on use "button" at bounding box center [740, 114] width 6 height 6
type input "**"
type input "*****"
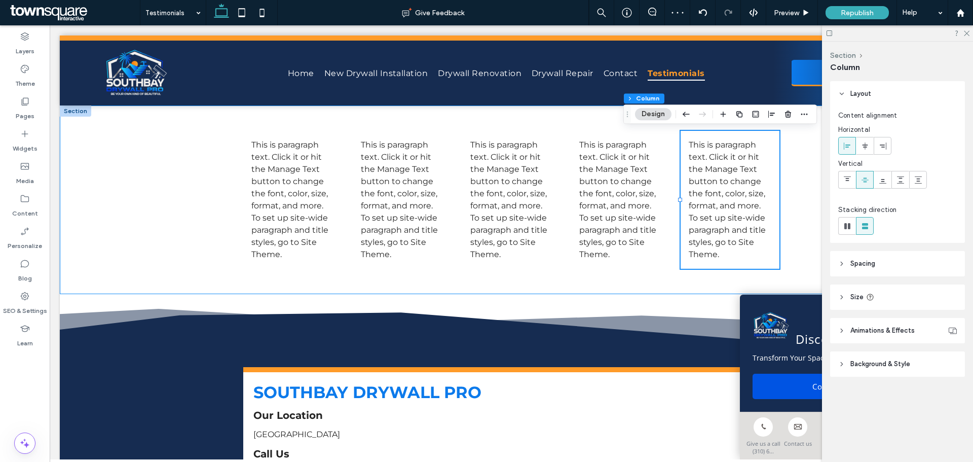
click at [737, 114] on use "button" at bounding box center [740, 114] width 6 height 6
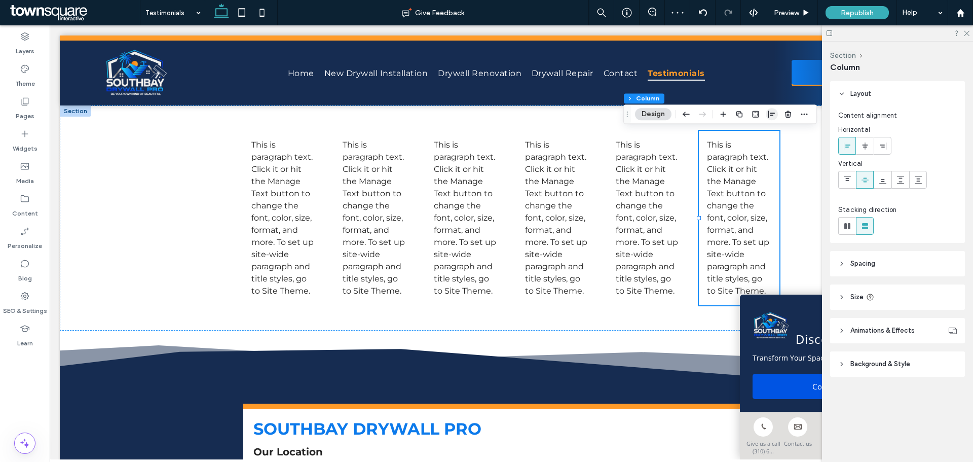
click at [772, 114] on use "button" at bounding box center [772, 114] width 7 height 7
click at [776, 136] on icon "center" at bounding box center [772, 134] width 8 height 8
click at [758, 131] on icon "flex-start" at bounding box center [756, 134] width 8 height 8
click at [802, 162] on div "This is paragraph text. Click it or hit the Manage Text button to change the fo…" at bounding box center [511, 217] width 608 height 225
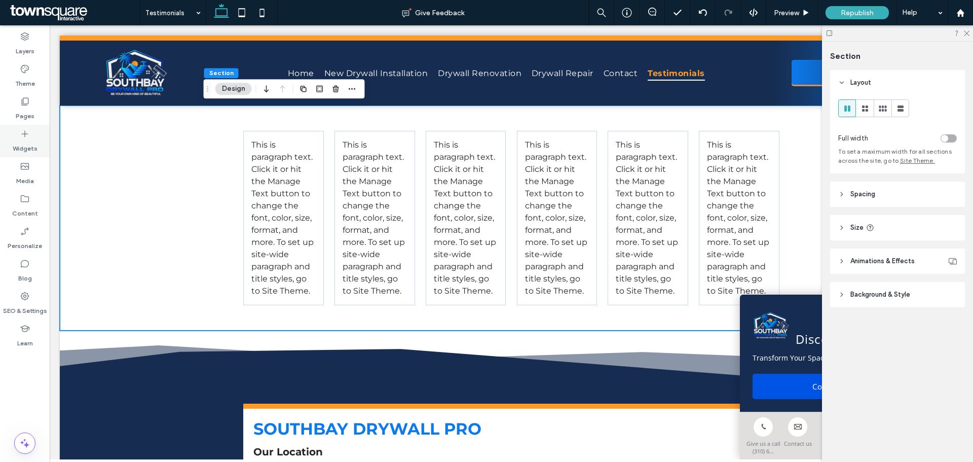
click at [36, 143] on label "Widgets" at bounding box center [25, 146] width 25 height 14
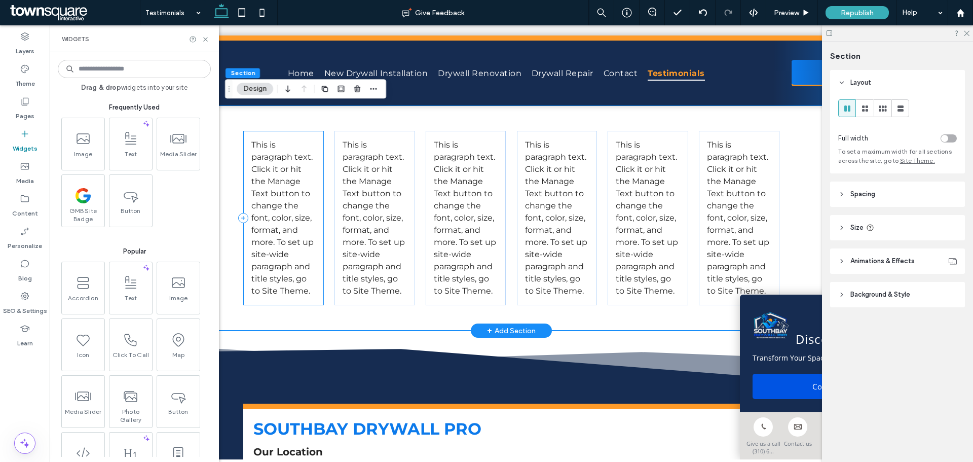
click at [284, 184] on span "This is paragraph text. Click it or hit the Manage Text button to change the fo…" at bounding box center [282, 218] width 62 height 156
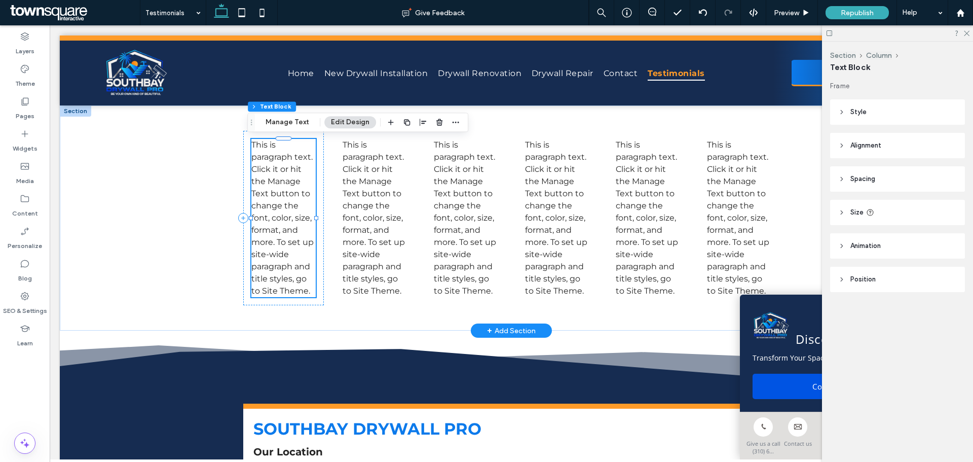
click at [286, 180] on span "This is paragraph text. Click it or hit the Manage Text button to change the fo…" at bounding box center [282, 218] width 62 height 156
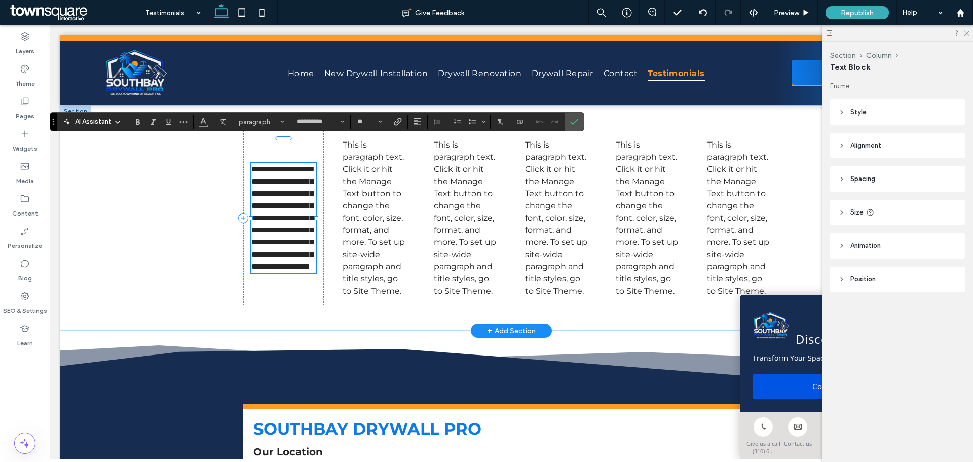
click at [286, 180] on span "**********" at bounding box center [282, 217] width 62 height 105
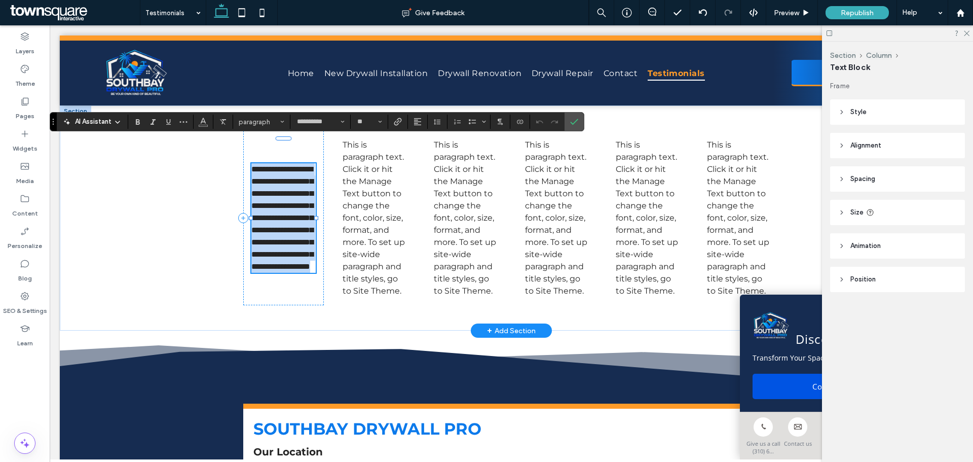
paste div
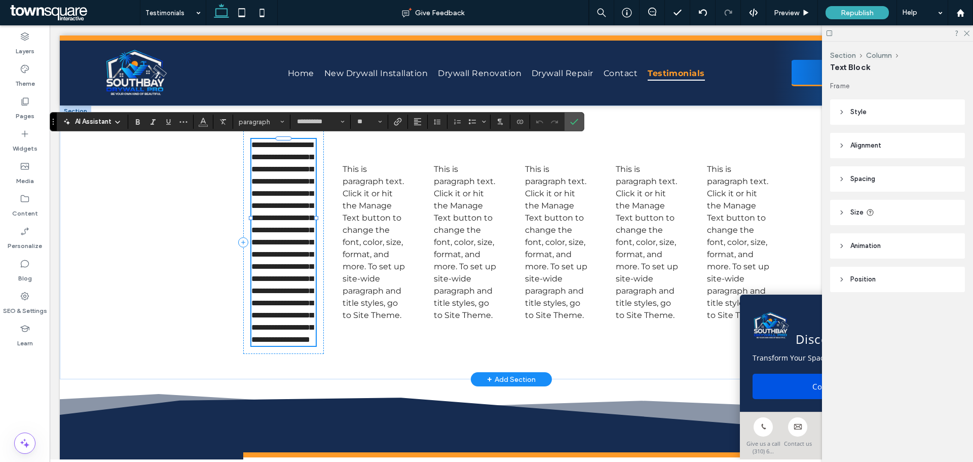
type input "**"
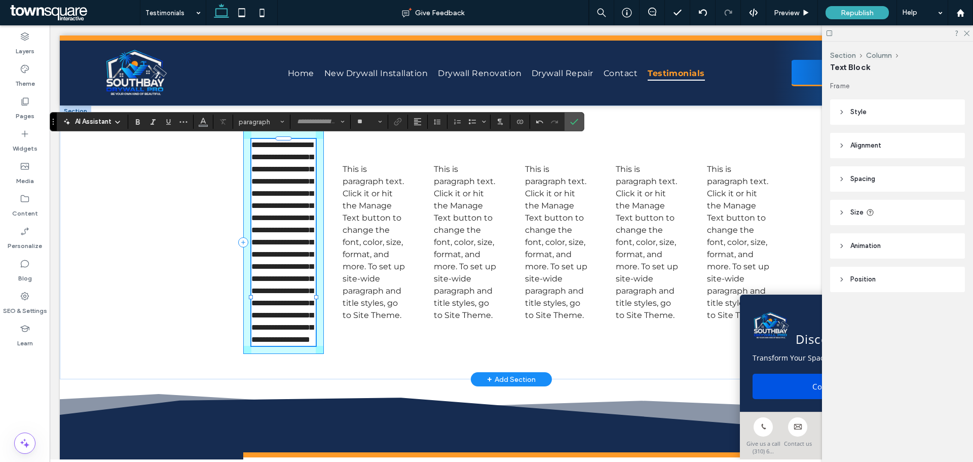
drag, startPoint x: 248, startPoint y: 298, endPoint x: 171, endPoint y: 291, distance: 76.8
click at [157, 295] on div "**********" at bounding box center [511, 242] width 903 height 274
drag, startPoint x: 247, startPoint y: 297, endPoint x: 193, endPoint y: 295, distance: 54.3
click at [194, 296] on div "**********" at bounding box center [511, 242] width 903 height 274
type input "**********"
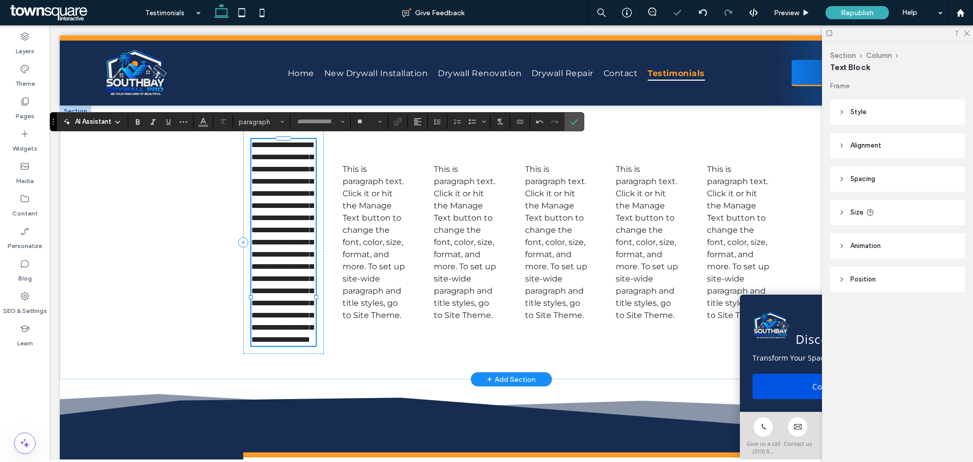
type input "**"
click at [283, 261] on p "**********" at bounding box center [283, 242] width 64 height 207
click at [698, 7] on div at bounding box center [702, 12] width 25 height 25
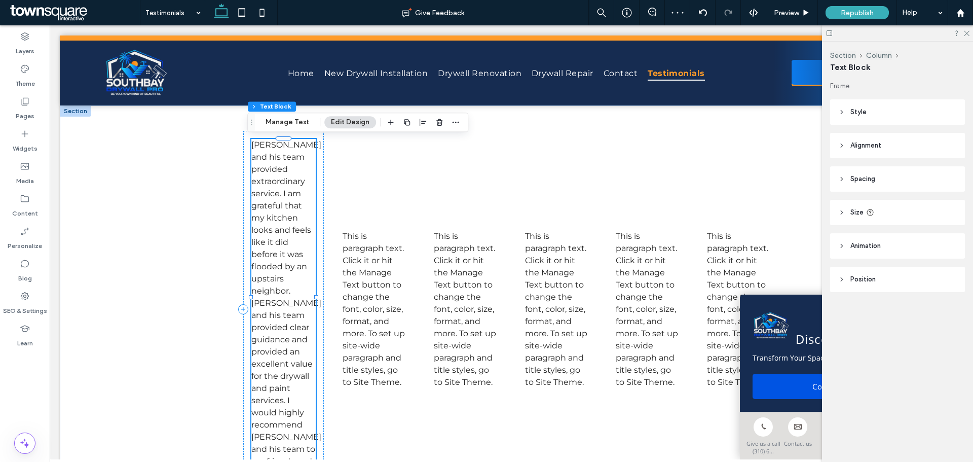
click at [308, 212] on p "[PERSON_NAME] and his team provided extraordinary service. I am grateful that m…" at bounding box center [283, 309] width 64 height 341
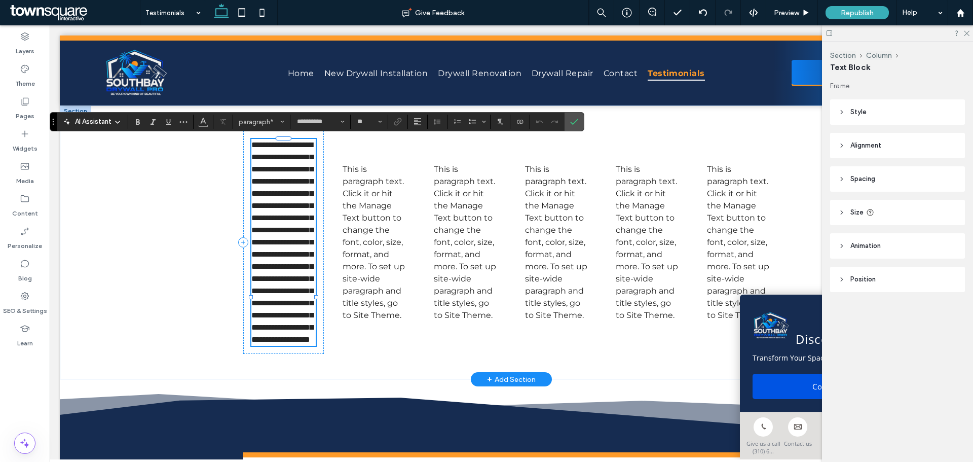
click at [310, 191] on p "**********" at bounding box center [283, 242] width 64 height 207
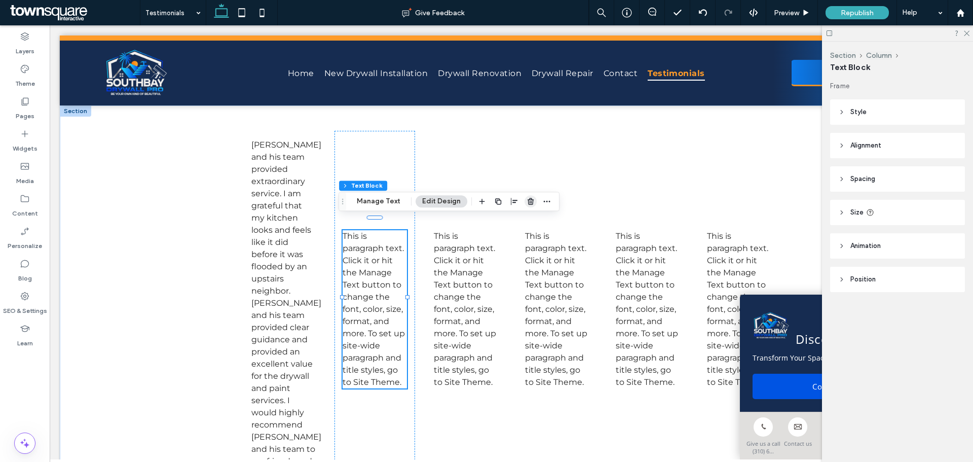
click at [529, 203] on use "button" at bounding box center [531, 201] width 6 height 7
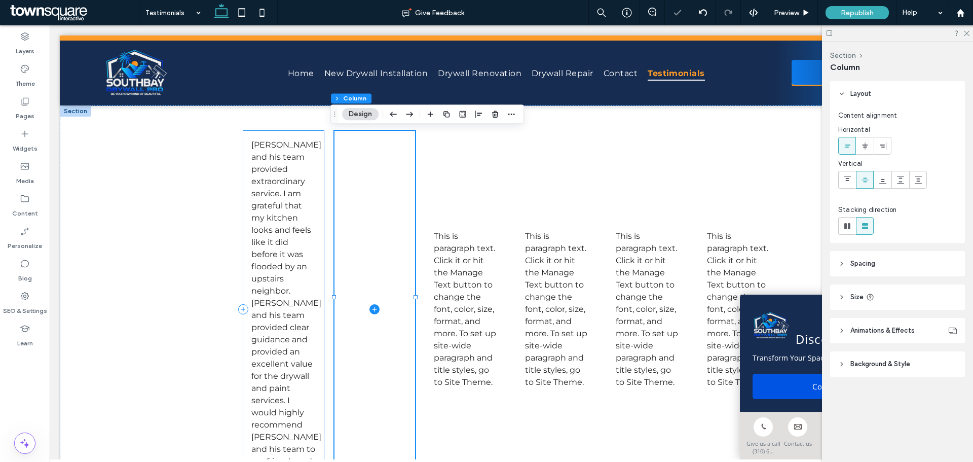
click at [286, 215] on span "[PERSON_NAME] and his team provided extraordinary service. I am grateful that m…" at bounding box center [286, 309] width 70 height 338
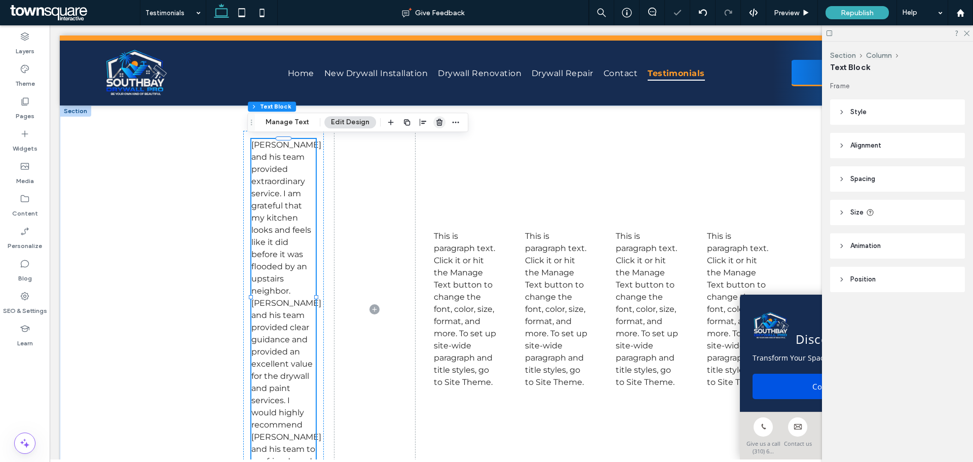
drag, startPoint x: 439, startPoint y: 121, endPoint x: 377, endPoint y: 101, distance: 64.9
click at [439, 121] on use "button" at bounding box center [439, 122] width 6 height 7
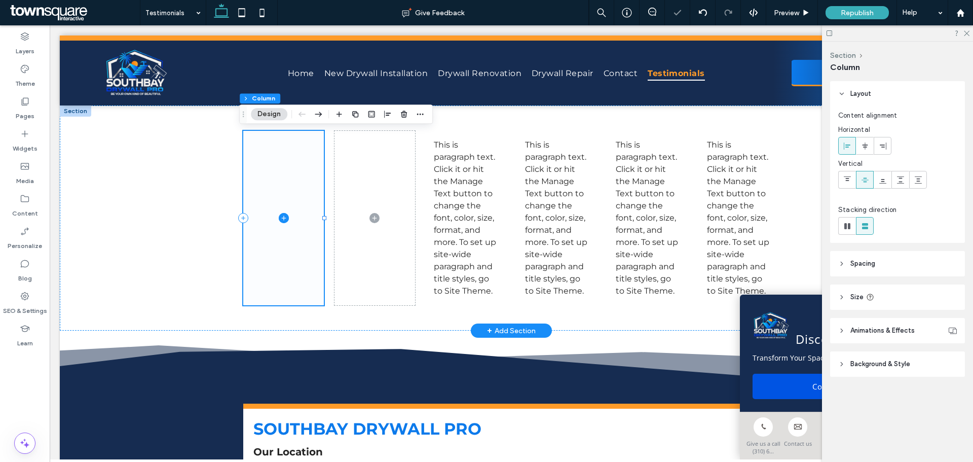
click at [293, 173] on span at bounding box center [283, 218] width 81 height 174
click at [402, 113] on use "button" at bounding box center [404, 114] width 6 height 7
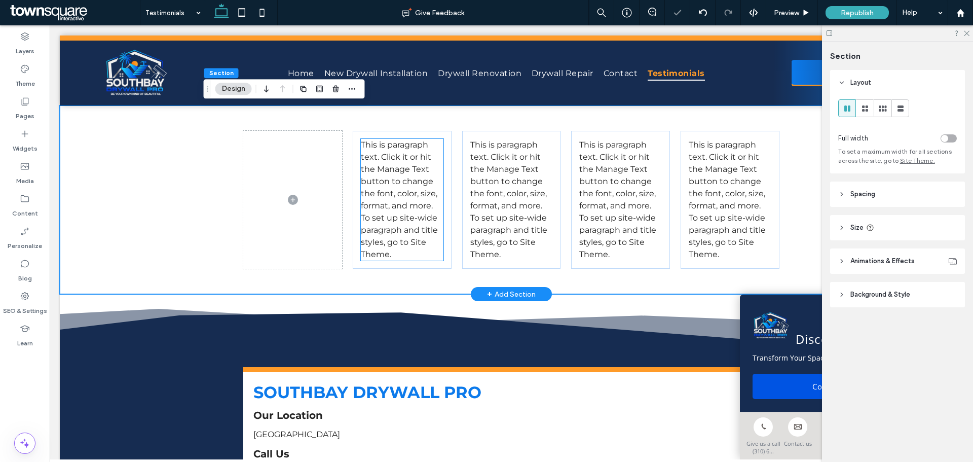
click at [382, 160] on span "This is paragraph text. Click it or hit the Manage Text button to change the fo…" at bounding box center [399, 199] width 77 height 119
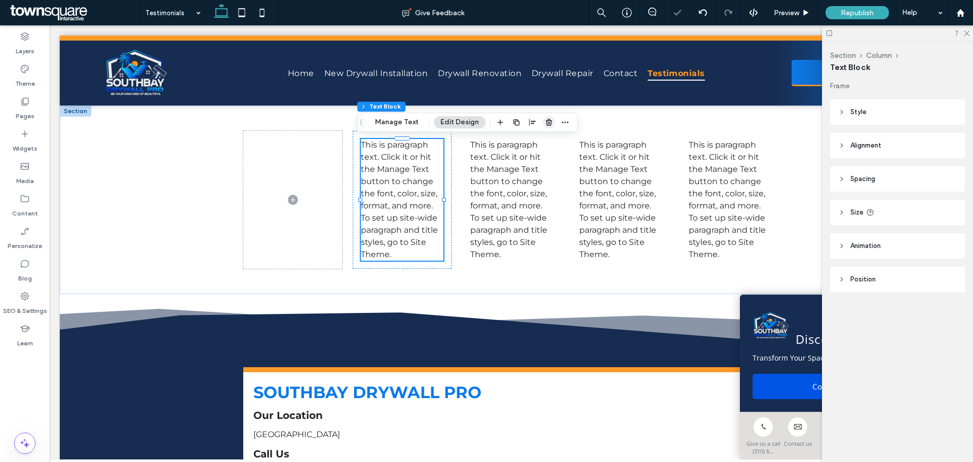
click at [547, 120] on icon "button" at bounding box center [549, 122] width 8 height 8
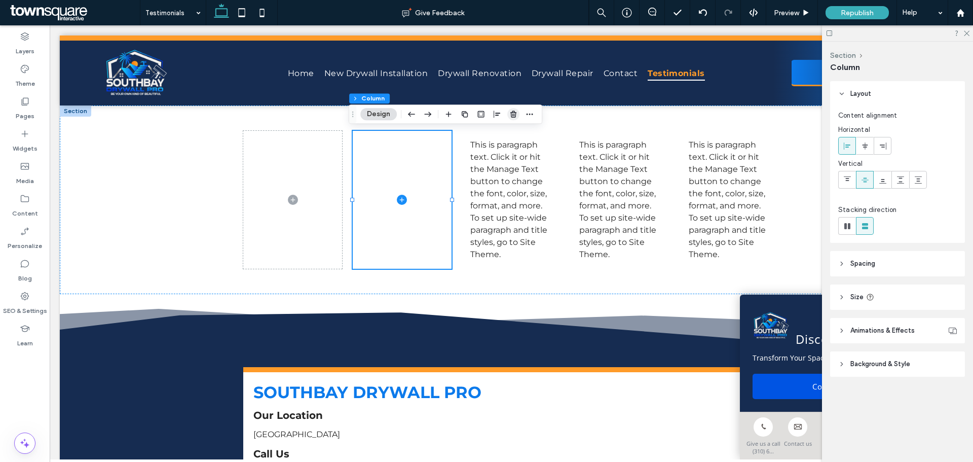
drag, startPoint x: 510, startPoint y: 112, endPoint x: 460, endPoint y: 89, distance: 54.7
click at [510, 112] on icon "button" at bounding box center [513, 114] width 8 height 8
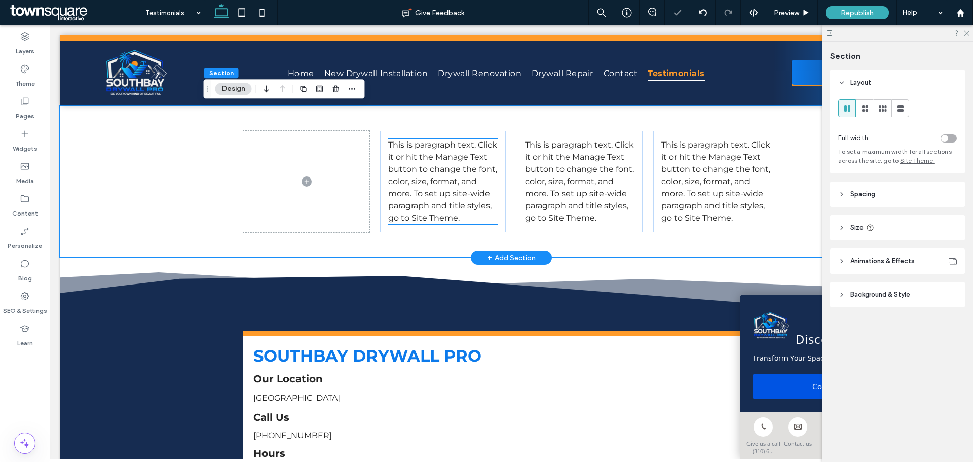
click at [452, 156] on span "This is paragraph text. Click it or hit the Manage Text button to change the fo…" at bounding box center [442, 181] width 109 height 83
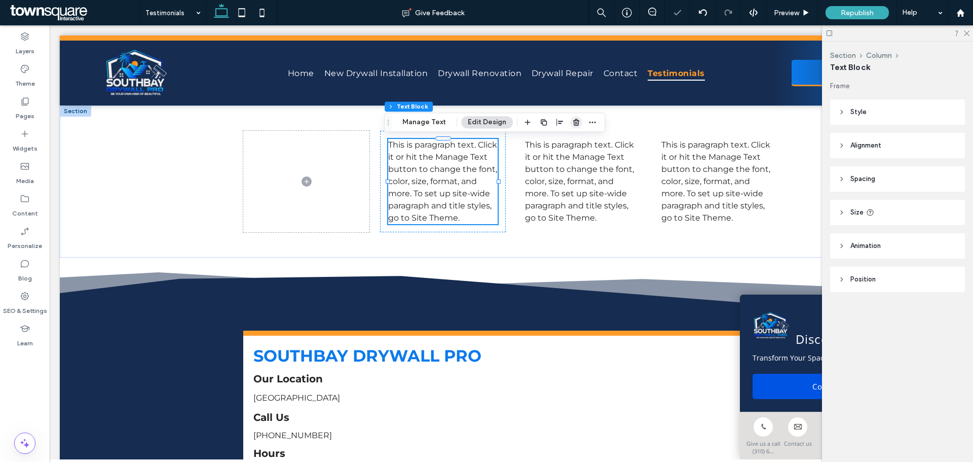
drag, startPoint x: 578, startPoint y: 121, endPoint x: 528, endPoint y: 96, distance: 56.0
click at [578, 121] on icon "button" at bounding box center [576, 122] width 8 height 8
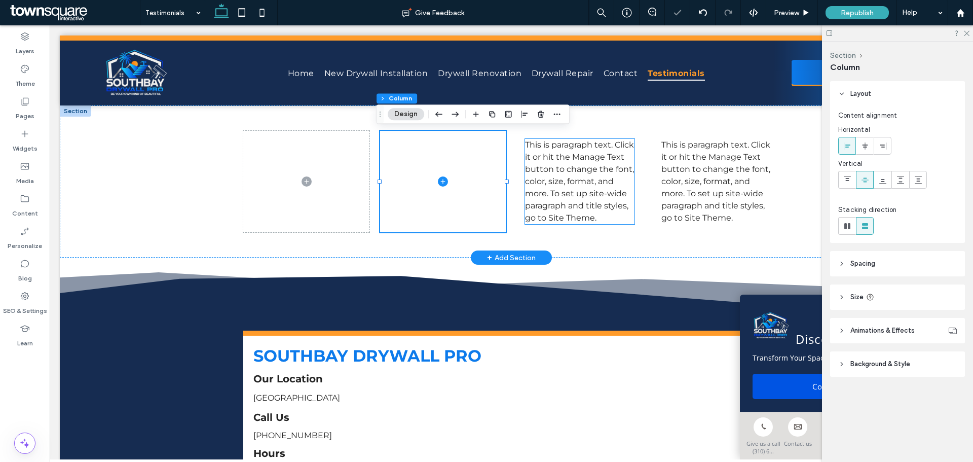
click at [564, 165] on span "This is paragraph text. Click it or hit the Manage Text button to change the fo…" at bounding box center [579, 181] width 109 height 83
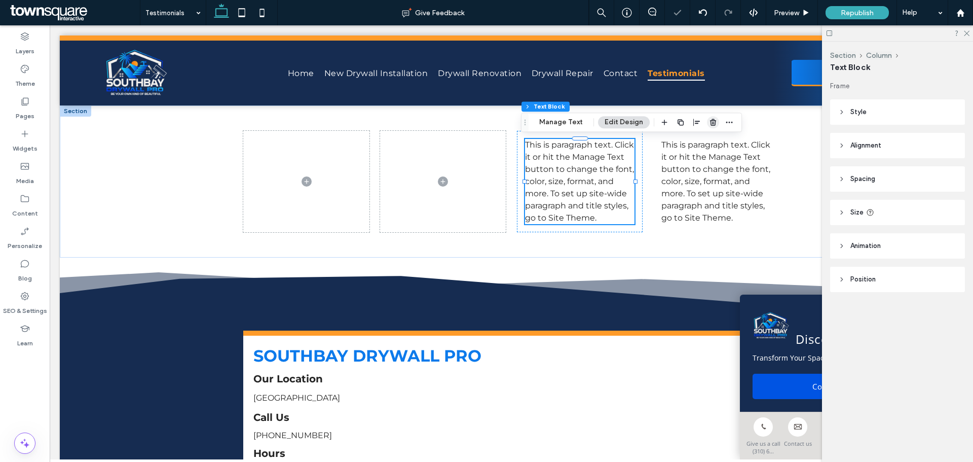
click at [716, 121] on span "button" at bounding box center [713, 122] width 12 height 12
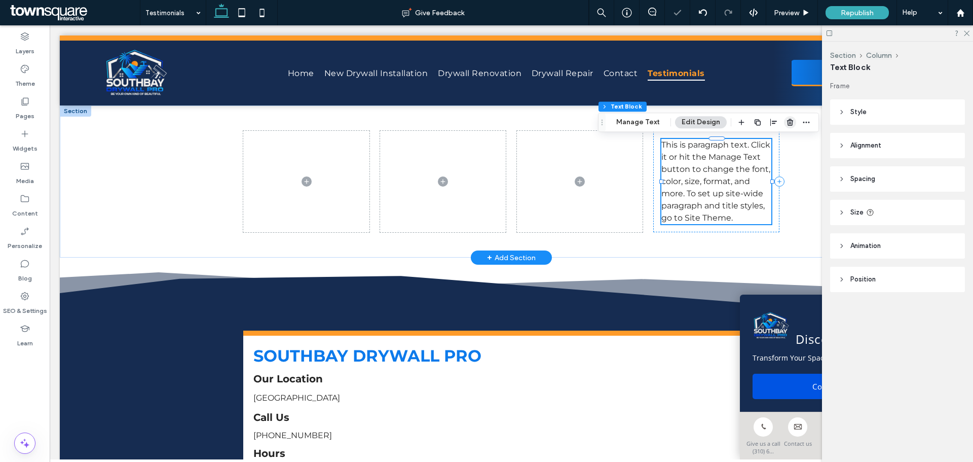
drag, startPoint x: 791, startPoint y: 121, endPoint x: 719, endPoint y: 102, distance: 73.9
click at [791, 121] on use "button" at bounding box center [790, 122] width 6 height 7
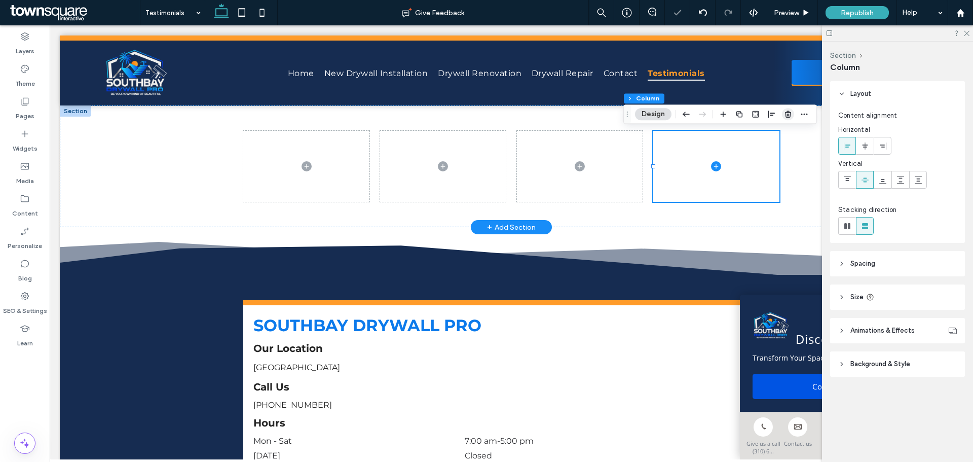
click at [793, 111] on span "button" at bounding box center [788, 114] width 12 height 12
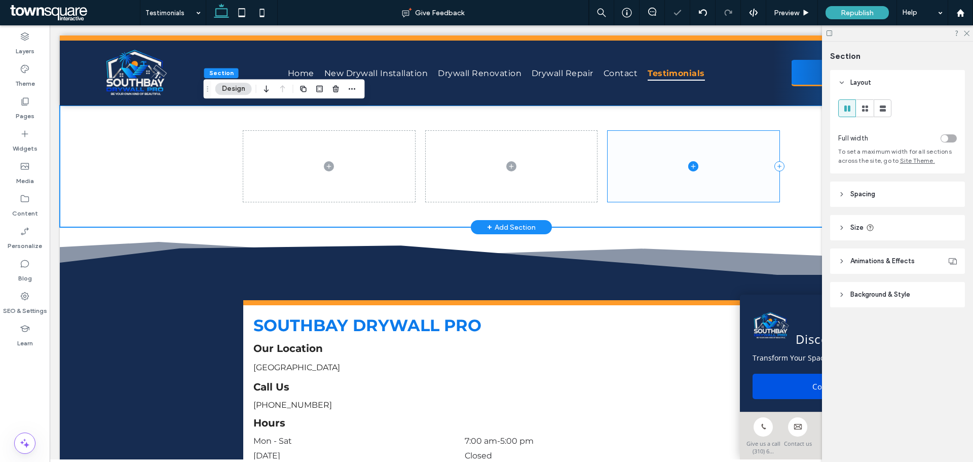
click at [695, 143] on span at bounding box center [693, 166] width 171 height 71
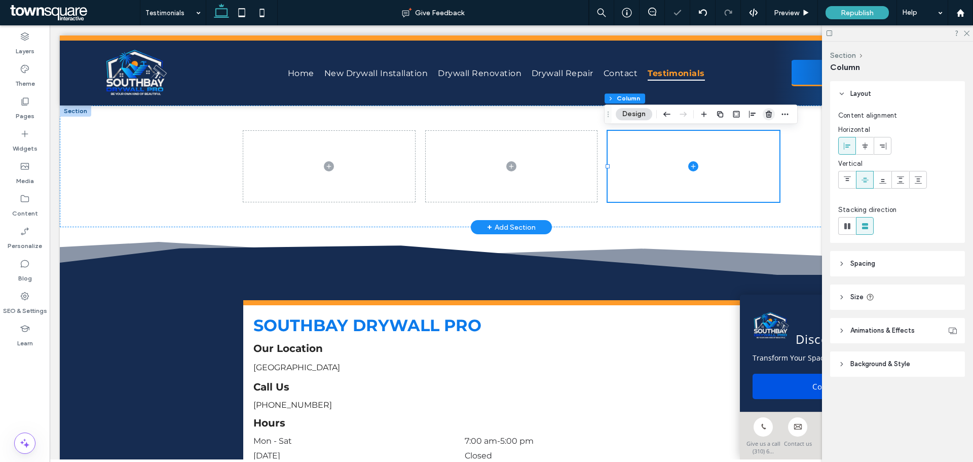
click at [772, 112] on icon "button" at bounding box center [769, 114] width 8 height 8
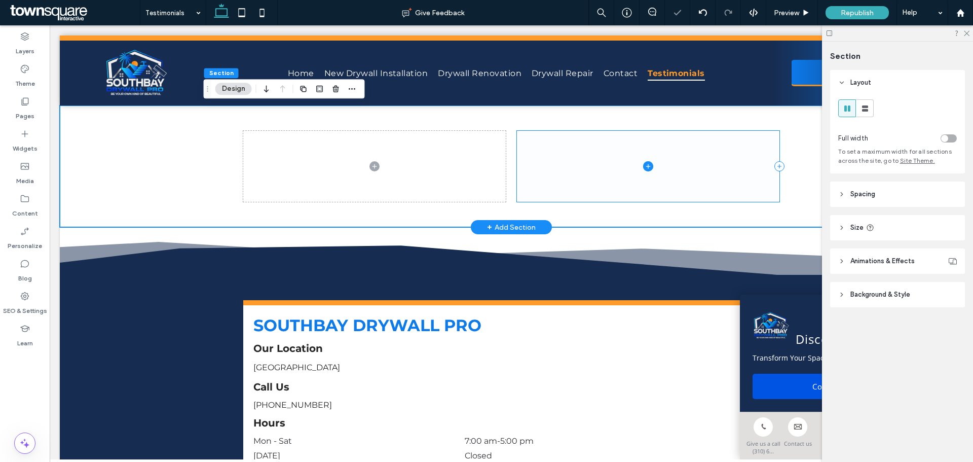
drag, startPoint x: 677, startPoint y: 131, endPoint x: 635, endPoint y: 147, distance: 44.7
click at [614, 150] on span at bounding box center [648, 166] width 263 height 71
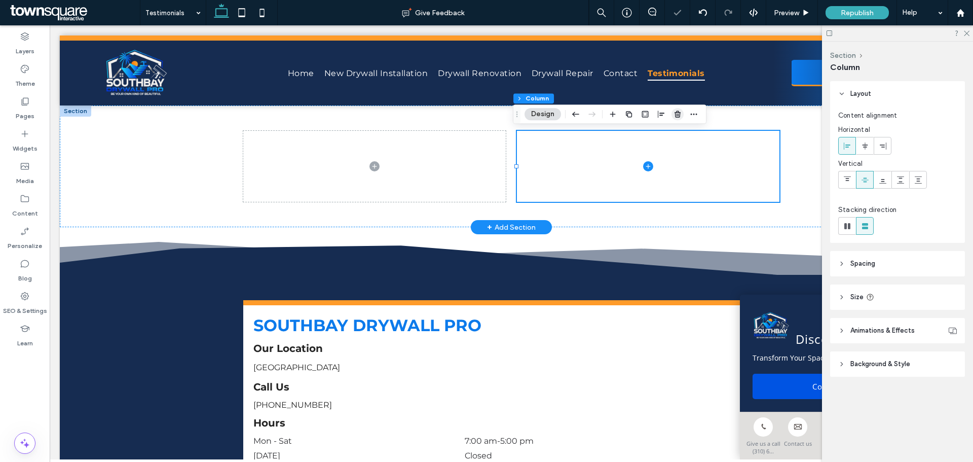
click at [675, 114] on use "button" at bounding box center [678, 114] width 6 height 7
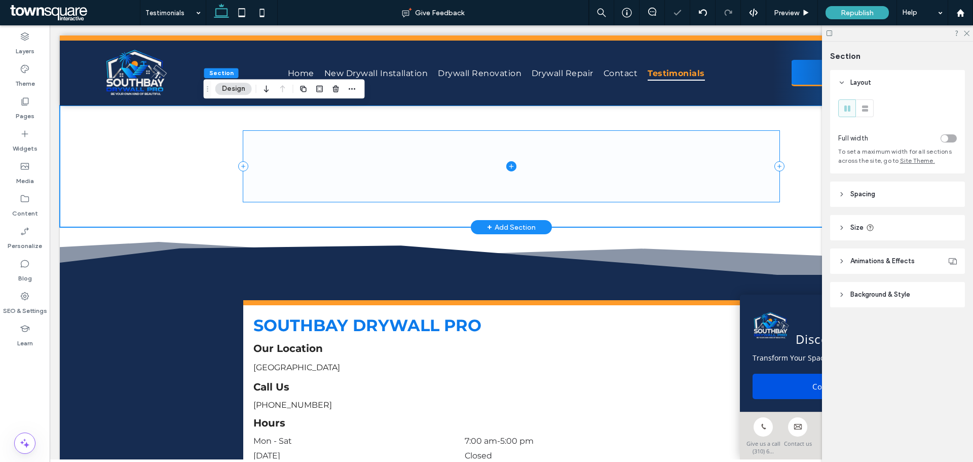
click at [478, 164] on span at bounding box center [511, 166] width 536 height 71
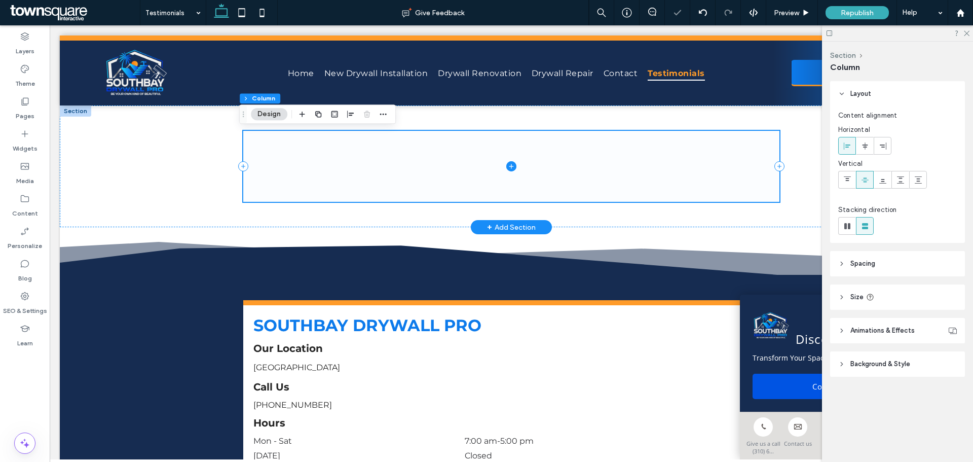
click at [289, 188] on span at bounding box center [511, 166] width 536 height 71
click at [21, 112] on label "Pages" at bounding box center [25, 113] width 19 height 14
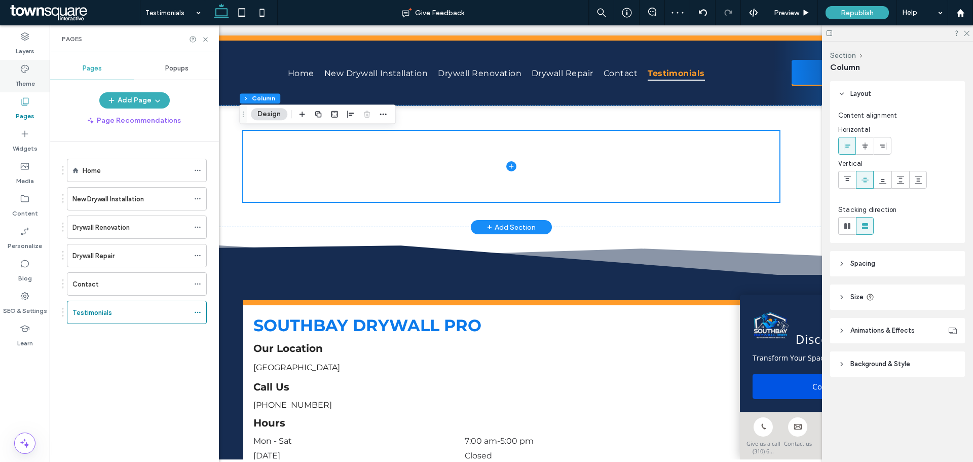
click at [32, 77] on label "Theme" at bounding box center [25, 81] width 20 height 14
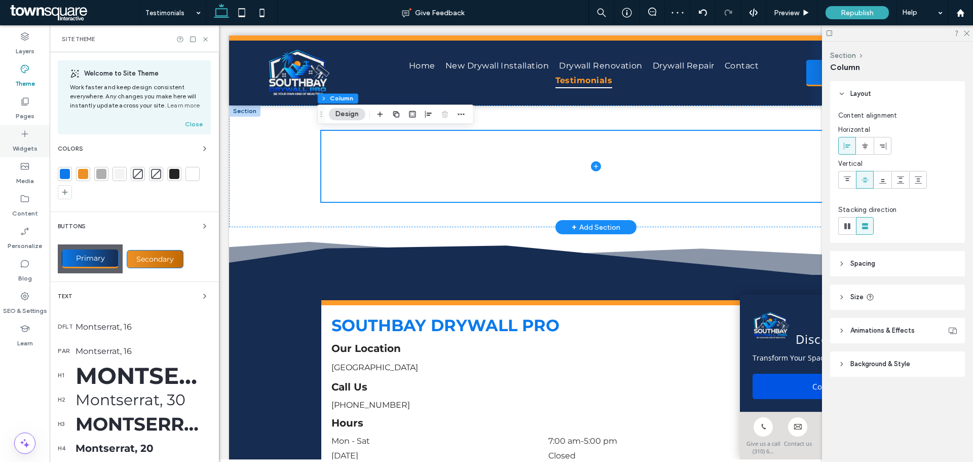
click at [36, 154] on div "Widgets" at bounding box center [25, 141] width 50 height 32
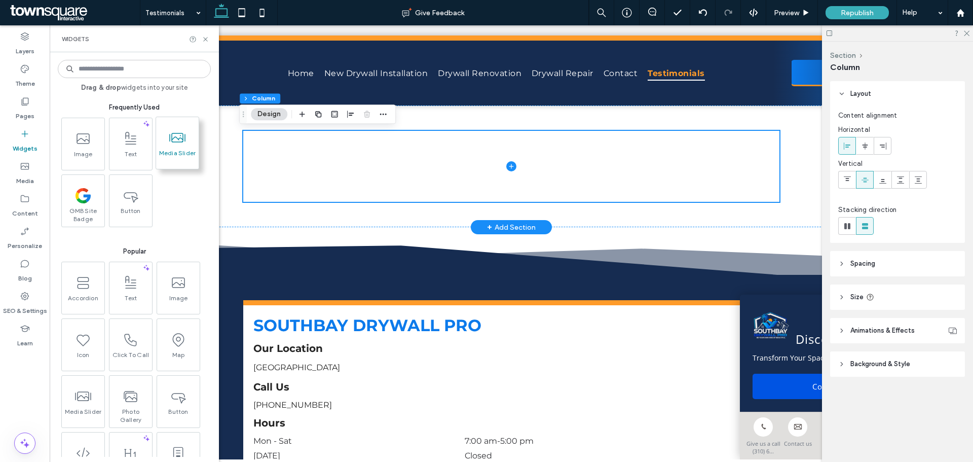
drag, startPoint x: 179, startPoint y: 142, endPoint x: 189, endPoint y: 138, distance: 10.9
click at [179, 142] on use at bounding box center [178, 139] width 16 height 10
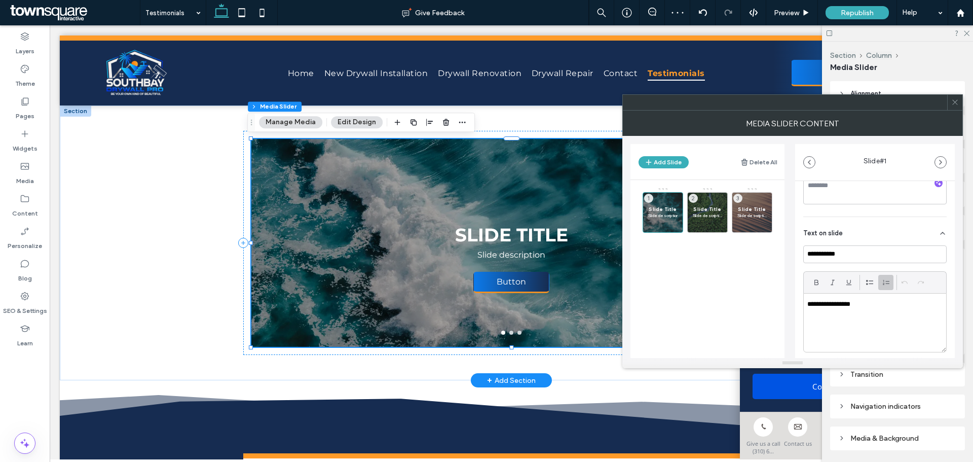
scroll to position [152, 0]
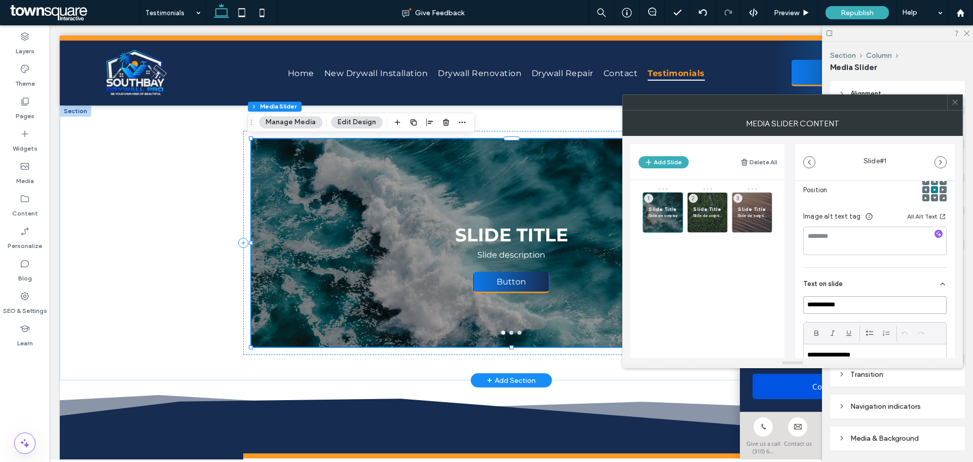
click at [848, 299] on input "**********" at bounding box center [875, 305] width 143 height 18
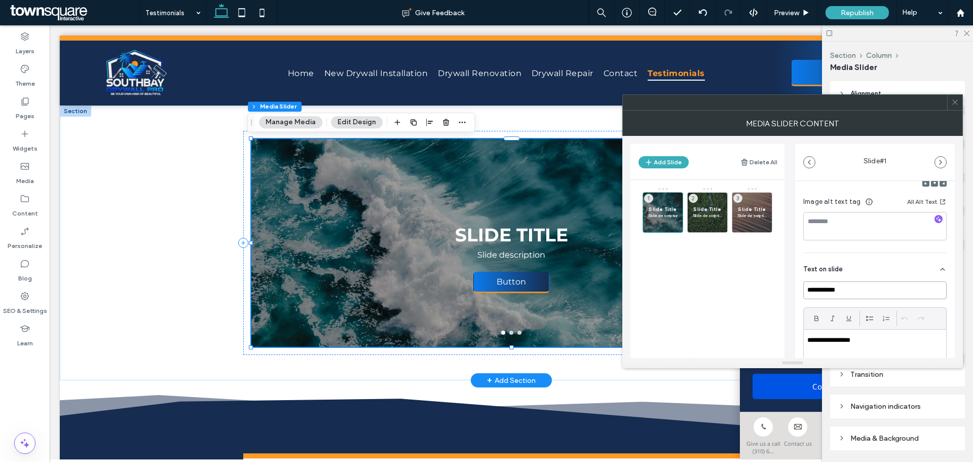
scroll to position [253, 0]
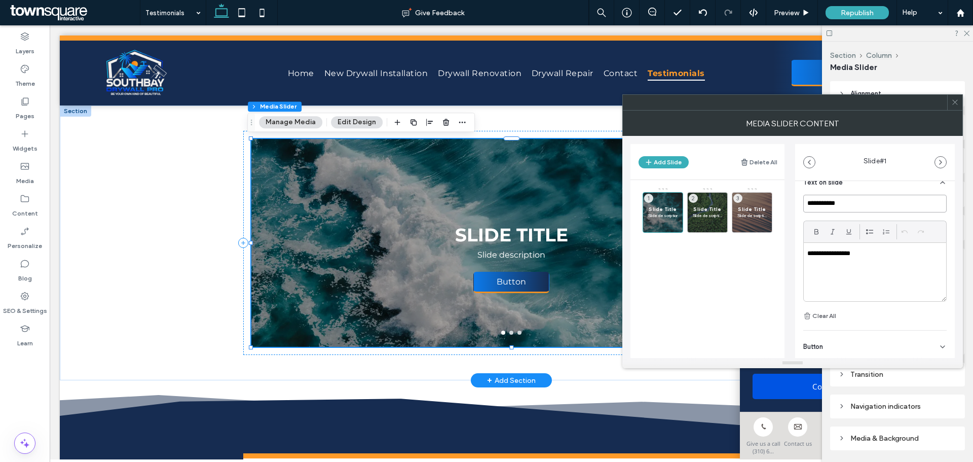
click at [854, 198] on input "**********" at bounding box center [875, 204] width 143 height 18
click at [853, 198] on input "**********" at bounding box center [875, 204] width 143 height 18
